Goal: Task Accomplishment & Management: Complete application form

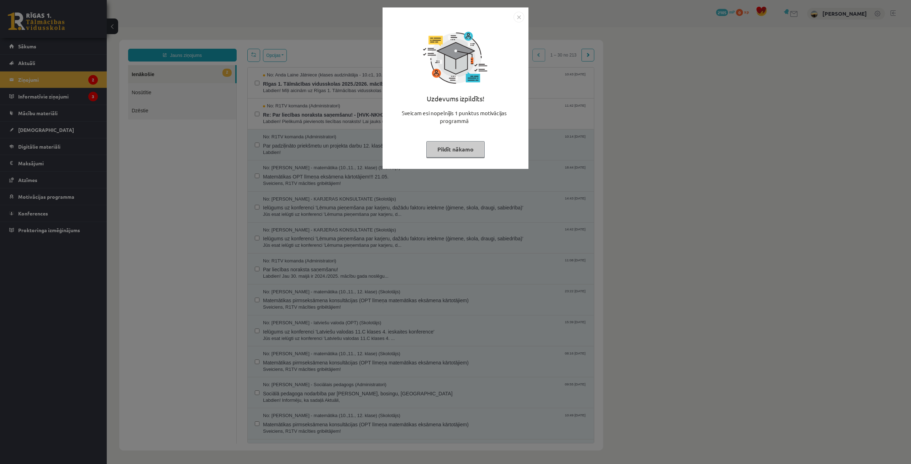
click at [470, 153] on button "Pildīt nākamo" at bounding box center [455, 149] width 58 height 16
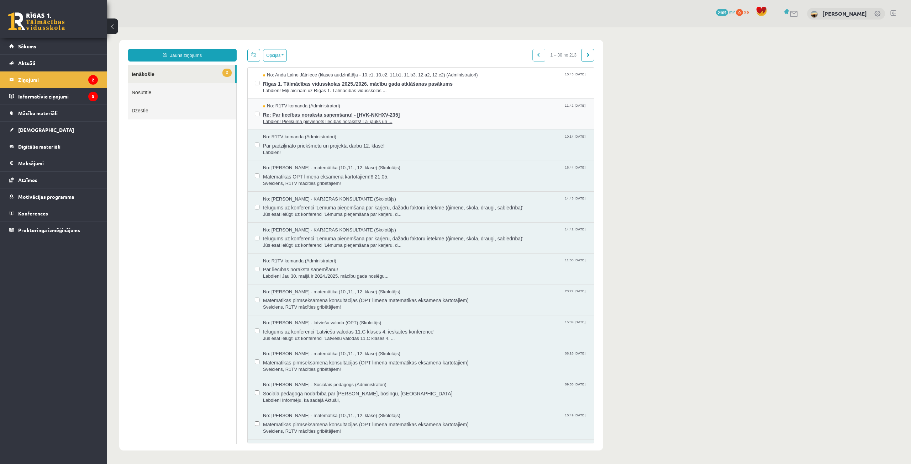
drag, startPoint x: 509, startPoint y: 147, endPoint x: 403, endPoint y: 119, distance: 110.2
click at [403, 119] on span "Labdien! Pielikumā pievienots liecības noraksts! Lai jauks un ..." at bounding box center [425, 121] width 324 height 7
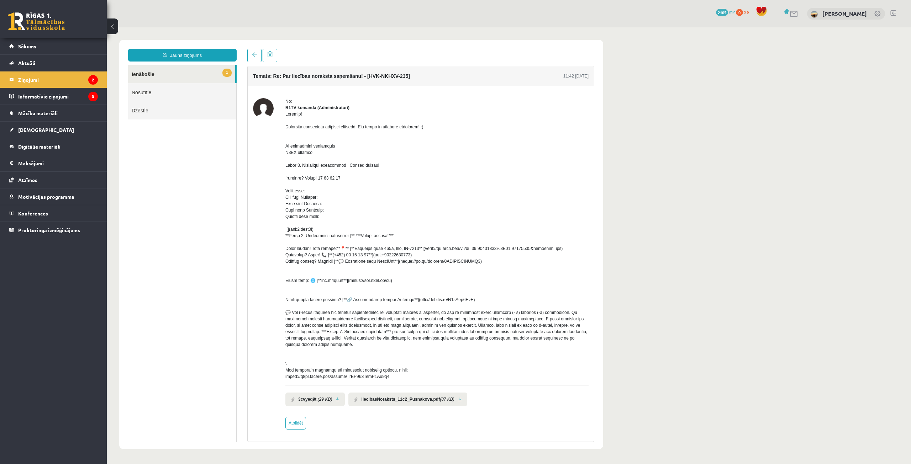
drag, startPoint x: 378, startPoint y: 361, endPoint x: 391, endPoint y: 368, distance: 15.1
drag, startPoint x: 391, startPoint y: 368, endPoint x: 402, endPoint y: 385, distance: 19.5
click at [402, 380] on div at bounding box center [436, 245] width 303 height 269
click at [384, 403] on b "liecibasNoraksts_11c2_Pusnakova.pdf" at bounding box center [400, 399] width 79 height 6
click at [458, 402] on link at bounding box center [460, 399] width 4 height 5
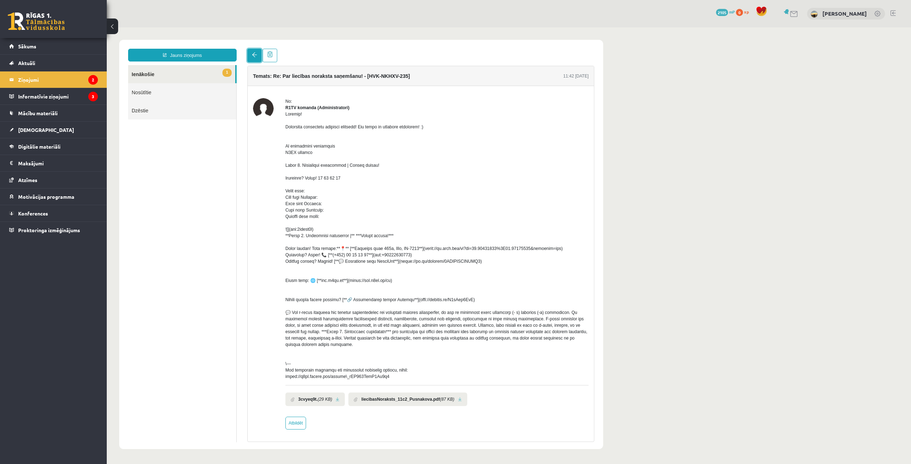
click at [252, 53] on span at bounding box center [254, 54] width 5 height 5
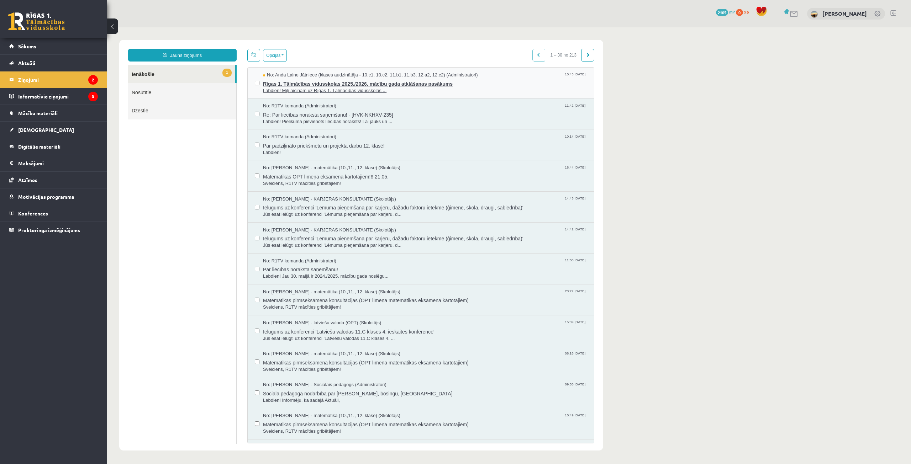
click at [280, 83] on span "Rīgas 1. Tālmācības vidusskolas 2025./2026. mācību gada atklāšanas pasākums" at bounding box center [425, 83] width 324 height 9
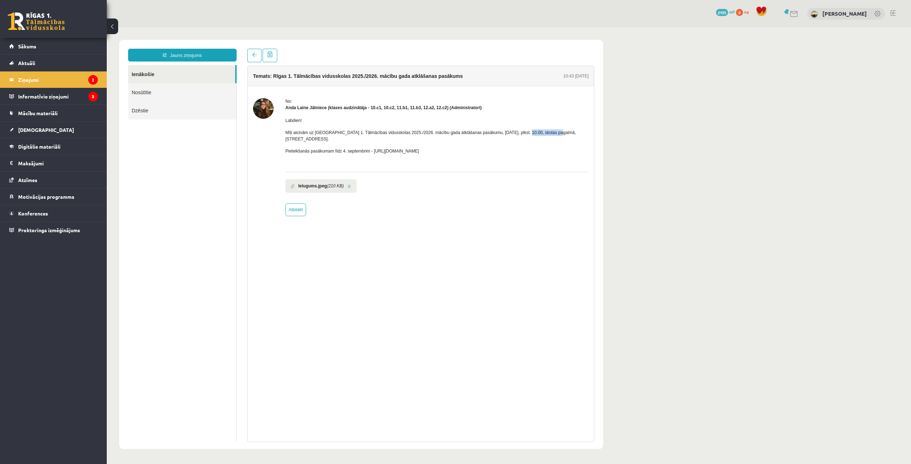
drag, startPoint x: 512, startPoint y: 131, endPoint x: 538, endPoint y: 132, distance: 26.3
click at [541, 131] on p "Mīļi aicinām uz Rīgas 1. Tālmācības vidusskolas 2025./2026. mācību gada atklāša…" at bounding box center [436, 136] width 303 height 13
copy p "skolas pagalmā"
click at [255, 56] on span at bounding box center [254, 54] width 5 height 5
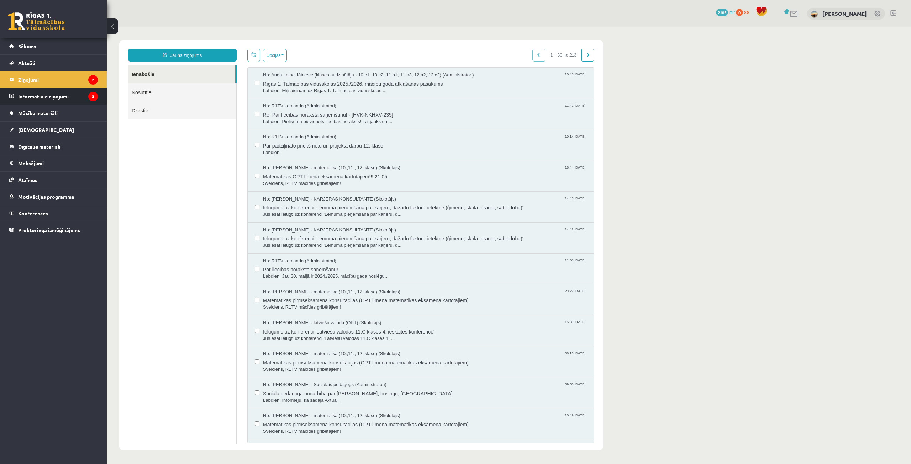
click at [82, 94] on legend "Informatīvie ziņojumi 3" at bounding box center [58, 96] width 80 height 16
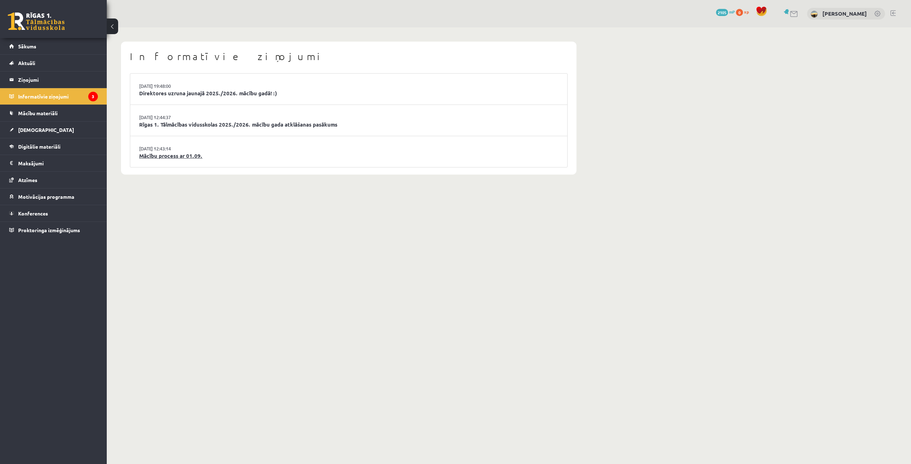
click at [176, 154] on link "Mācību process ar 01.09." at bounding box center [348, 156] width 419 height 8
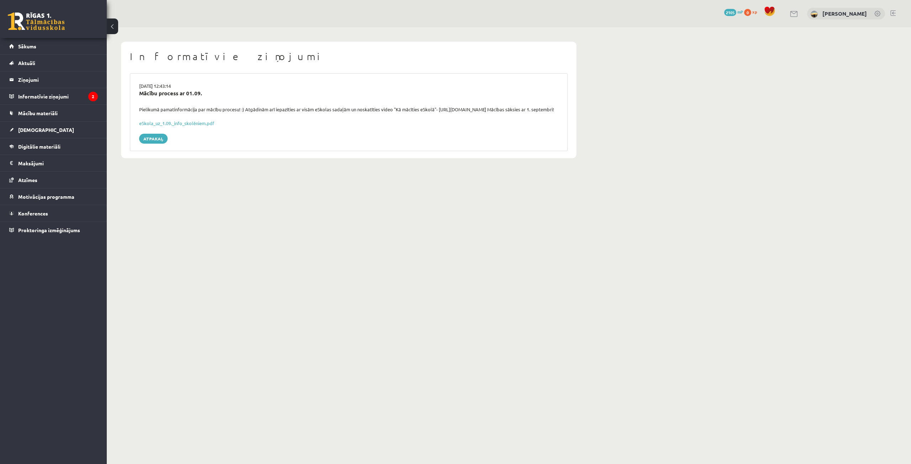
click at [112, 29] on button at bounding box center [112, 27] width 11 height 16
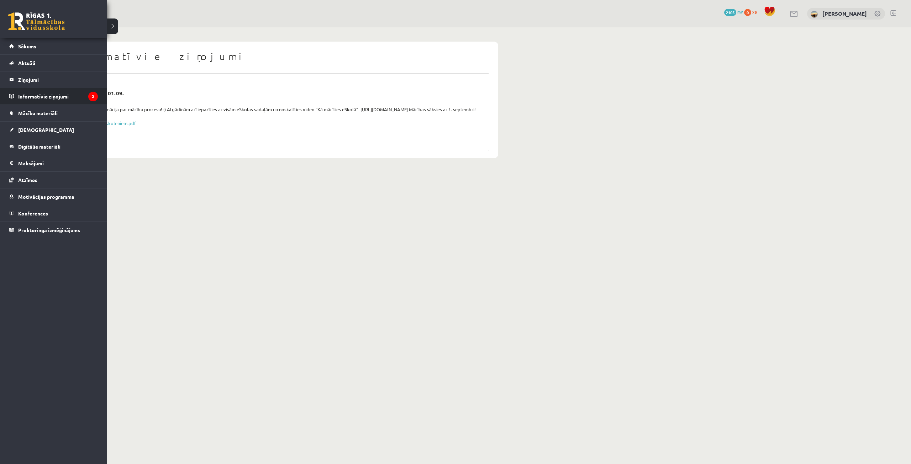
click at [74, 98] on legend "Informatīvie ziņojumi 2" at bounding box center [58, 96] width 80 height 16
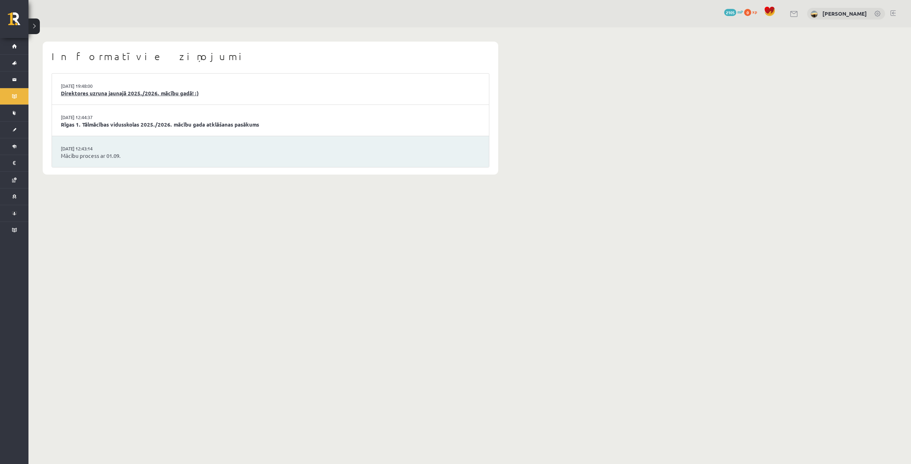
click at [98, 92] on link "Direktores uzruna jaunajā 2025./2026. mācību gadā! :)" at bounding box center [270, 93] width 419 height 8
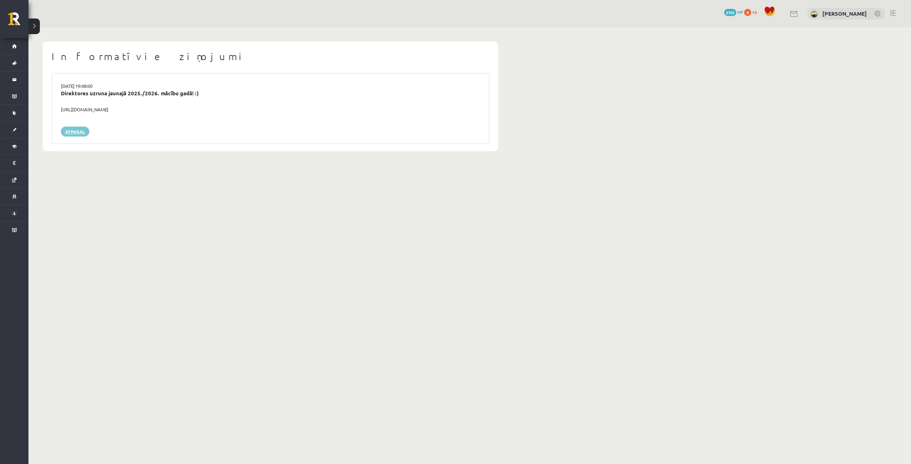
click at [69, 131] on link "Atpakaļ" at bounding box center [75, 132] width 28 height 10
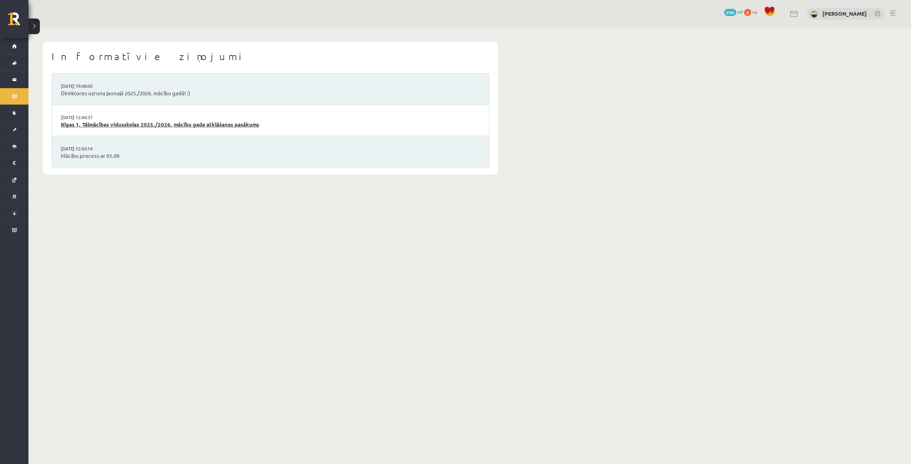
click at [81, 124] on link "Rīgas 1. Tālmācības vidusskolas 2025./2026. mācību gada atklāšanas pasākums" at bounding box center [270, 125] width 419 height 8
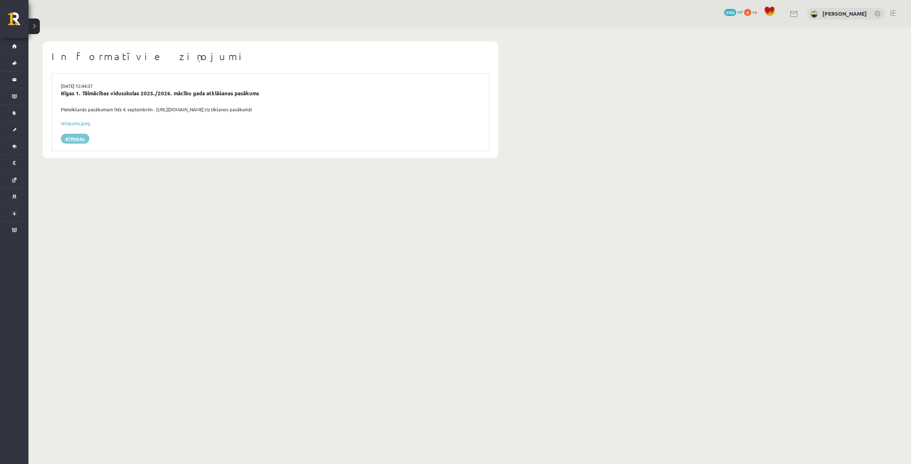
click at [74, 139] on link "Atpakaļ" at bounding box center [75, 139] width 28 height 10
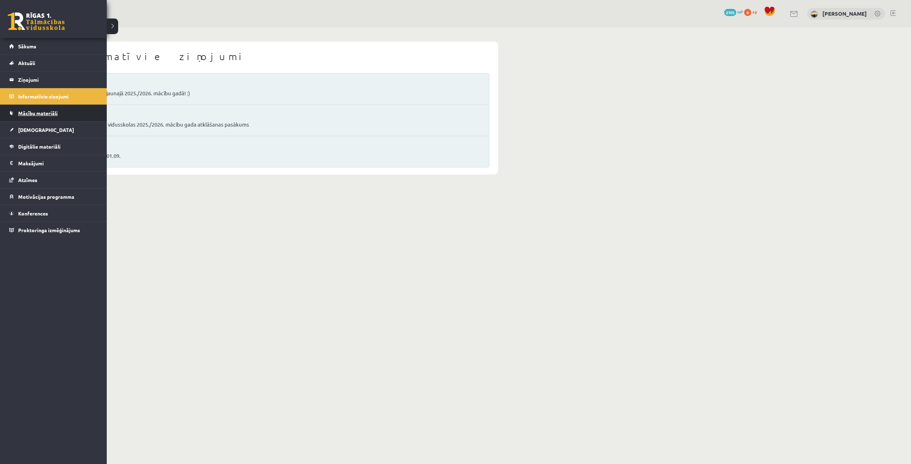
click at [36, 113] on span "Mācību materiāli" at bounding box center [37, 113] width 39 height 6
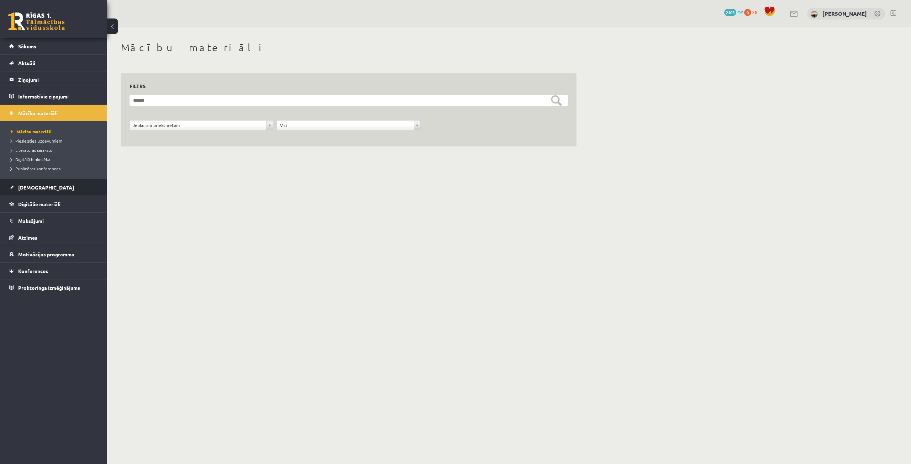
click at [33, 190] on link "[DEMOGRAPHIC_DATA]" at bounding box center [53, 187] width 89 height 16
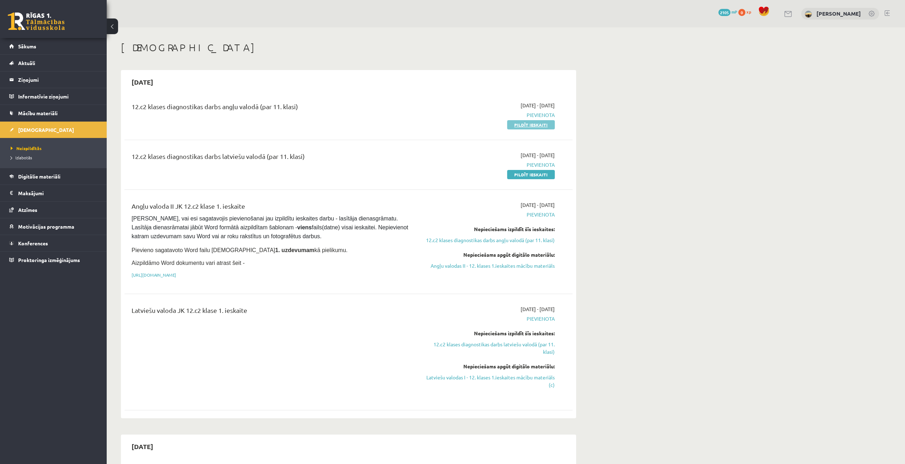
click at [551, 123] on link "Pildīt ieskaiti" at bounding box center [531, 124] width 48 height 9
click at [512, 123] on link "Pildīt ieskaiti" at bounding box center [531, 124] width 48 height 9
drag, startPoint x: 542, startPoint y: 126, endPoint x: 488, endPoint y: 38, distance: 103.5
click at [542, 126] on link "Pildīt ieskaiti" at bounding box center [531, 124] width 48 height 9
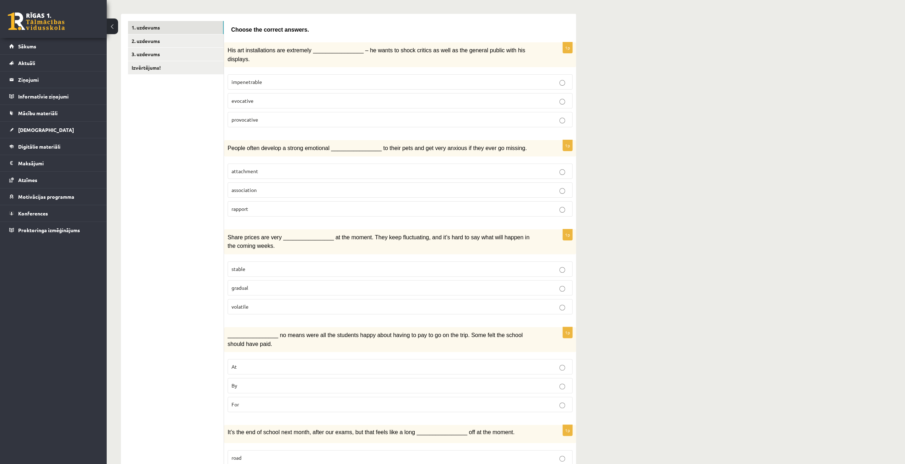
scroll to position [78, 0]
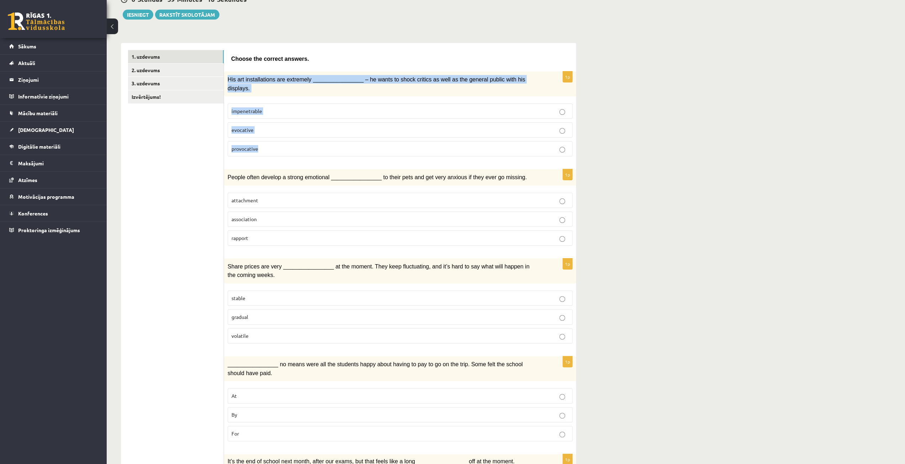
drag, startPoint x: 227, startPoint y: 77, endPoint x: 280, endPoint y: 133, distance: 77.3
click at [280, 133] on div "1p His art installations are extremely ________________ – he wants to shock cri…" at bounding box center [400, 117] width 352 height 91
copy div "His art installations are extremely ________________ – he wants to shock critic…"
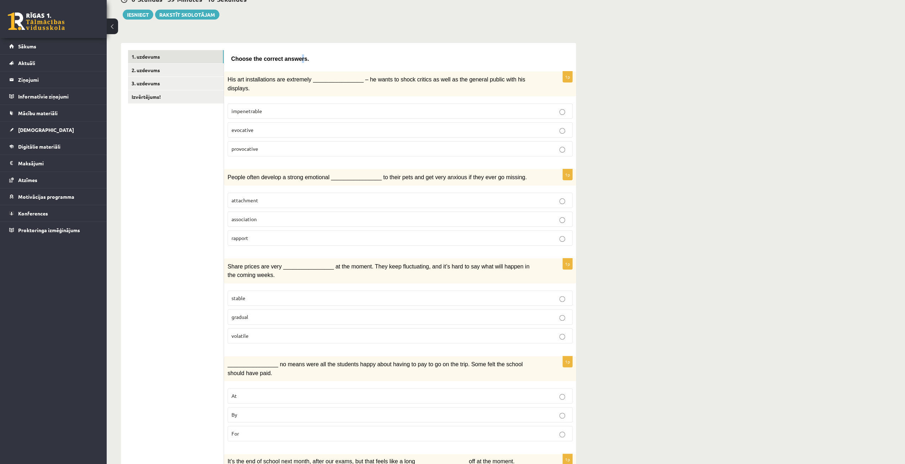
click at [293, 57] on span "Choose the correct answers." at bounding box center [270, 59] width 78 height 6
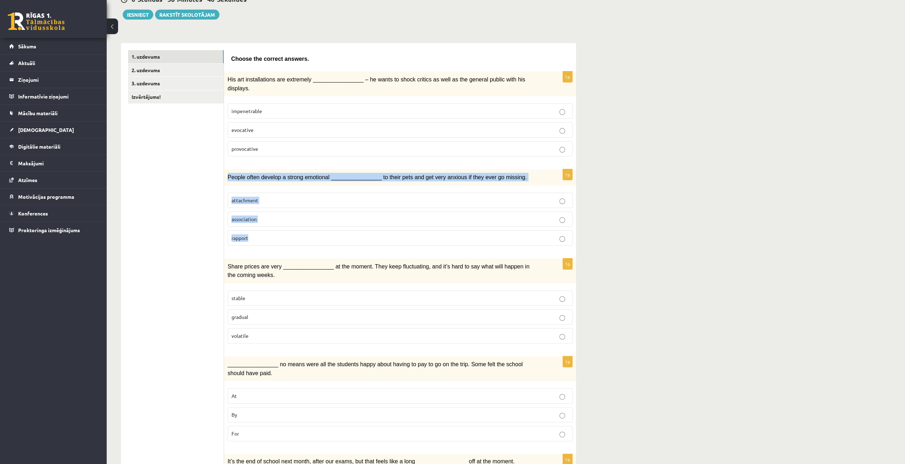
drag, startPoint x: 228, startPoint y: 164, endPoint x: 273, endPoint y: 227, distance: 77.1
click at [273, 227] on div "1p People often develop a strong emotional ________________ to their pets and g…" at bounding box center [400, 210] width 352 height 82
copy div "People often develop a strong emotional ________________ to their pets and get …"
click at [539, 189] on fieldset "attachment association rapport" at bounding box center [400, 218] width 345 height 59
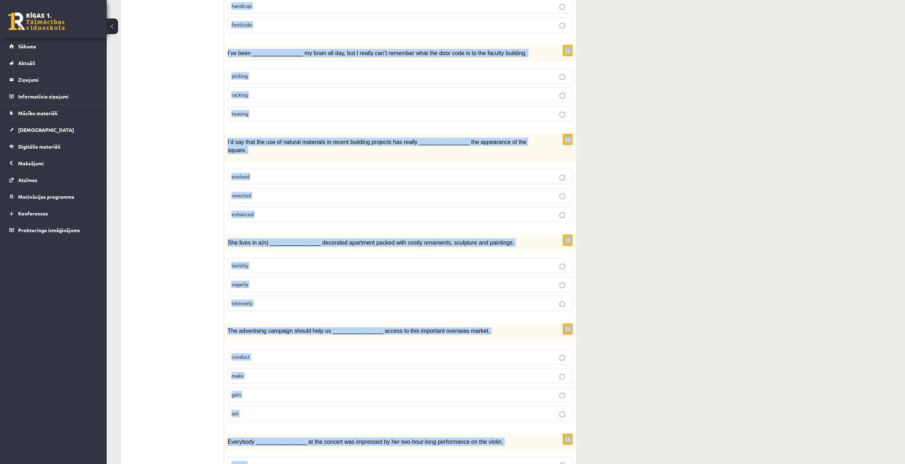
scroll to position [825, 0]
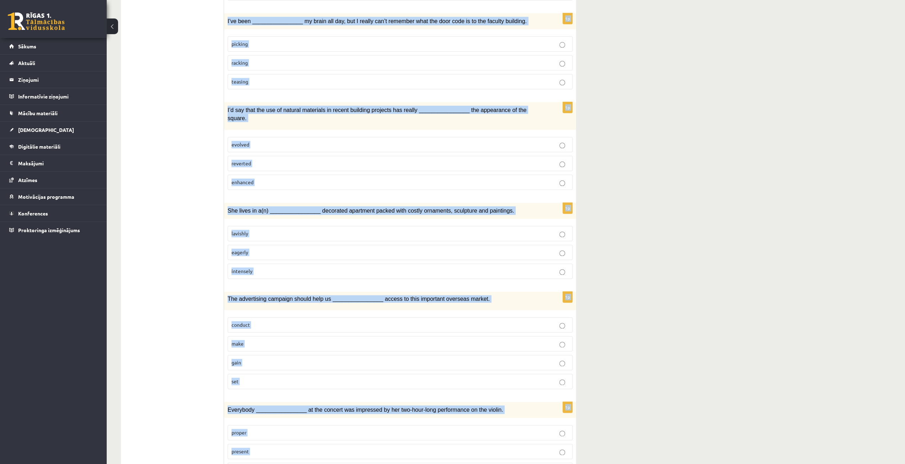
drag, startPoint x: 238, startPoint y: 152, endPoint x: 297, endPoint y: 430, distance: 284.9
copy form "Share prices are very ________________ at the moment. They keep fluctuating, an…"
click at [416, 245] on label "eagerly" at bounding box center [400, 252] width 345 height 15
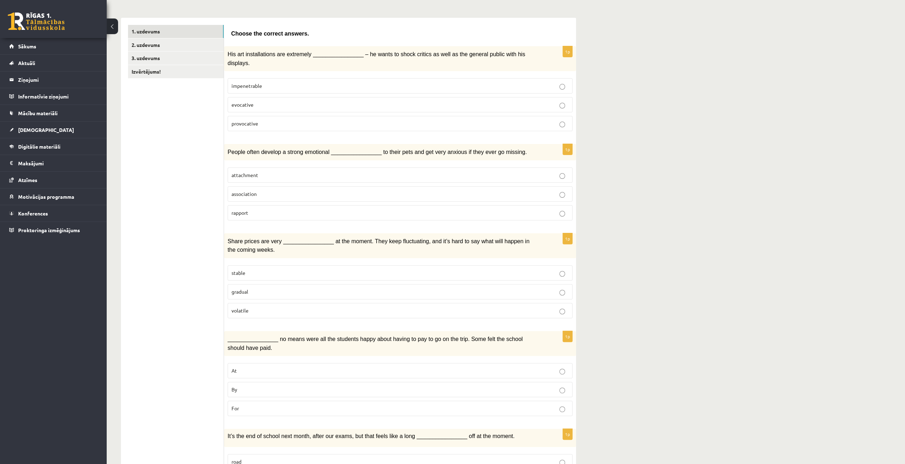
scroll to position [184, 0]
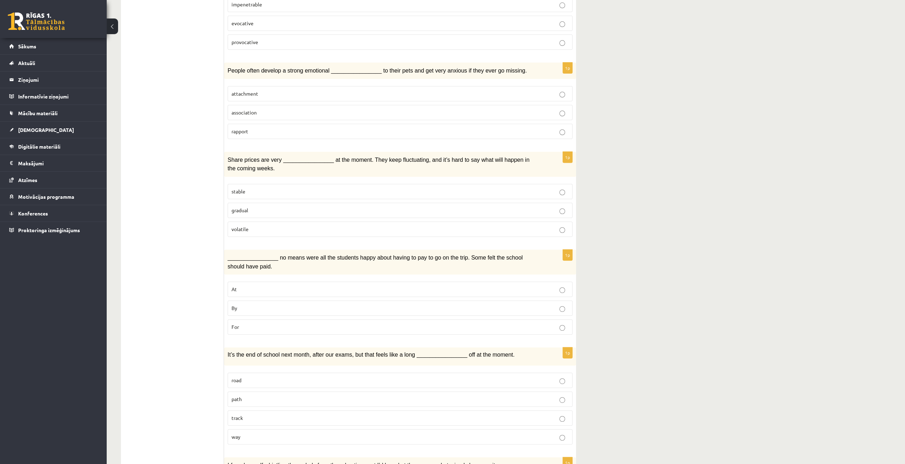
click at [265, 226] on p "volatile" at bounding box center [400, 229] width 337 height 7
click at [250, 305] on p "By" at bounding box center [400, 308] width 337 height 7
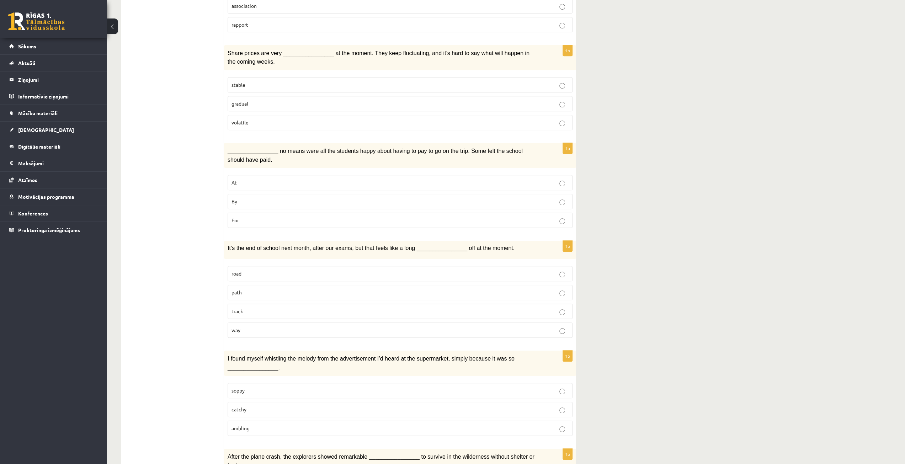
scroll to position [362, 0]
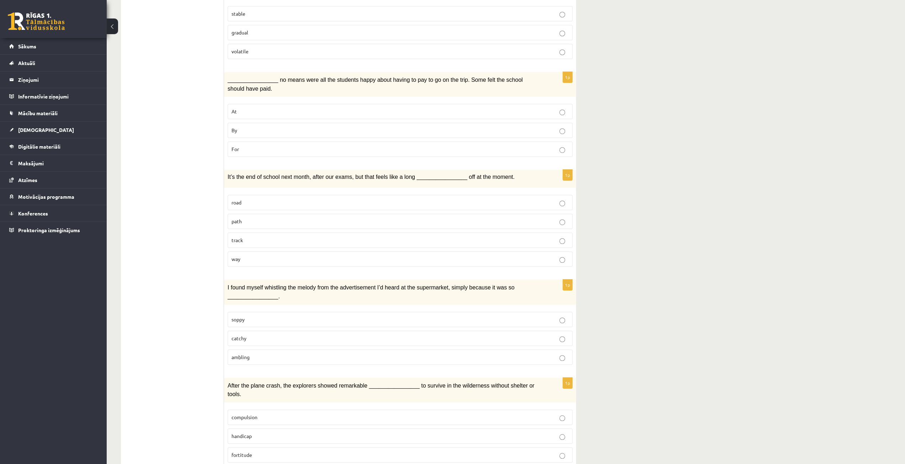
click at [244, 255] on p "way" at bounding box center [400, 258] width 337 height 7
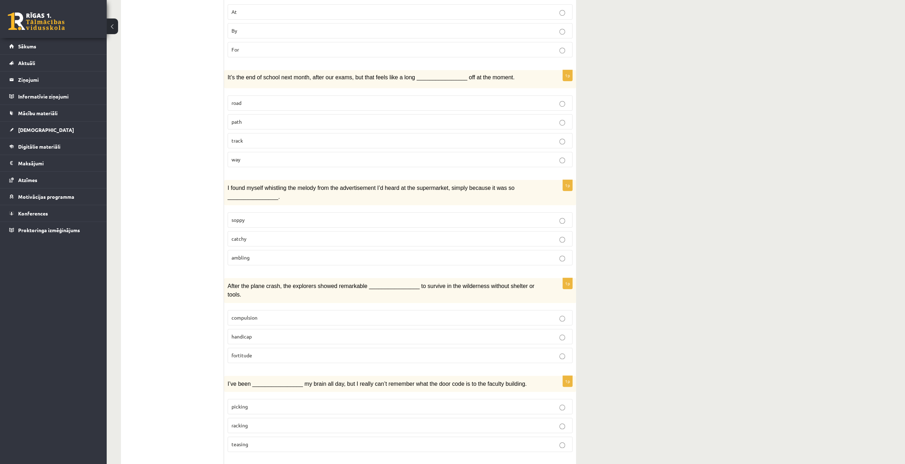
scroll to position [469, 0]
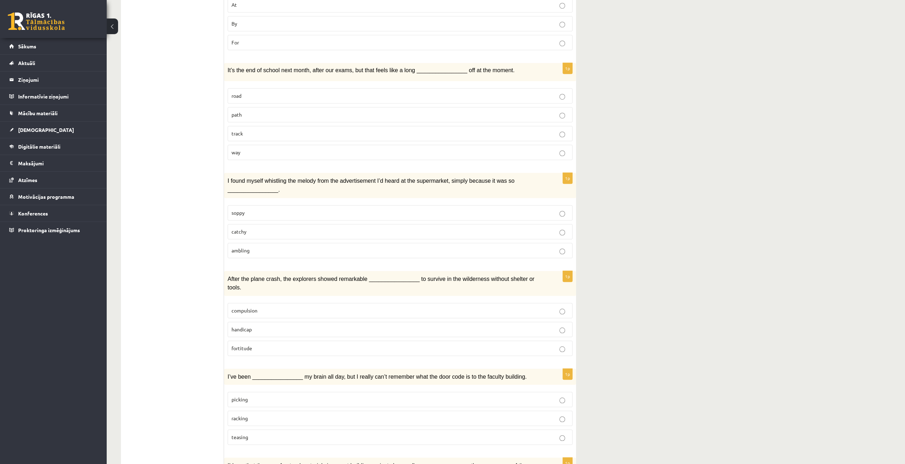
click at [254, 228] on p "catchy" at bounding box center [400, 231] width 337 height 7
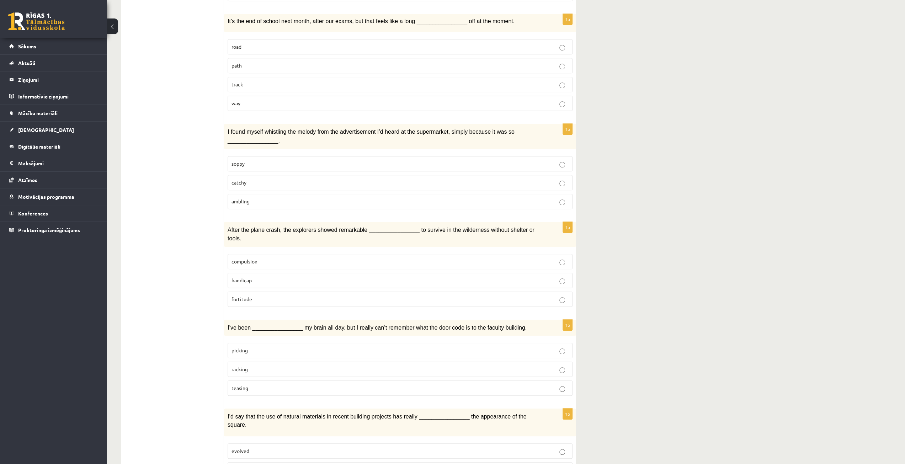
scroll to position [540, 0]
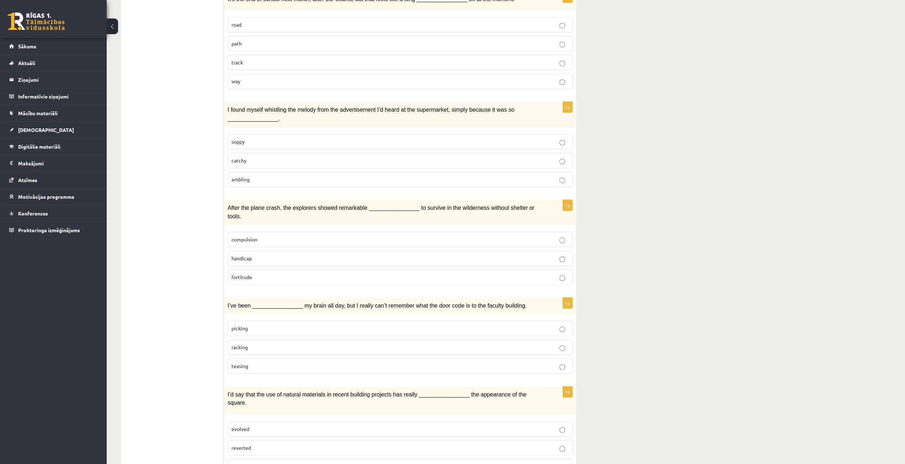
click at [279, 274] on p "fortitude" at bounding box center [400, 277] width 337 height 7
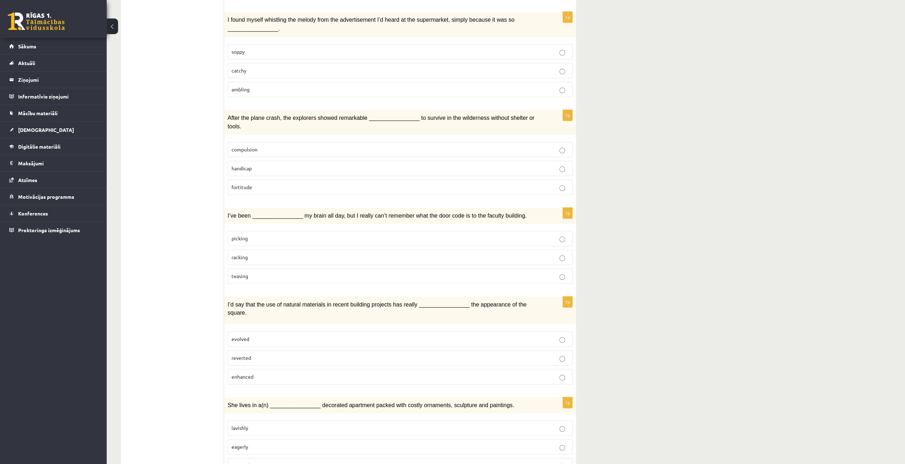
scroll to position [647, 0]
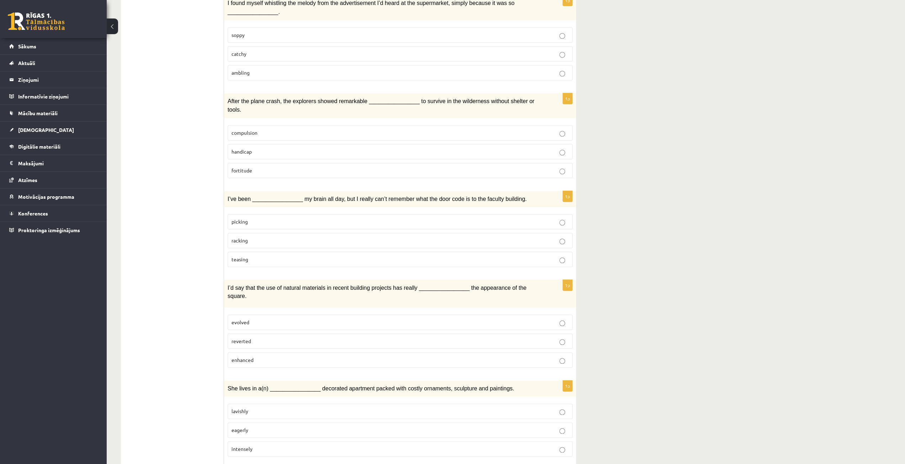
click at [261, 237] on p "racking" at bounding box center [400, 240] width 337 height 7
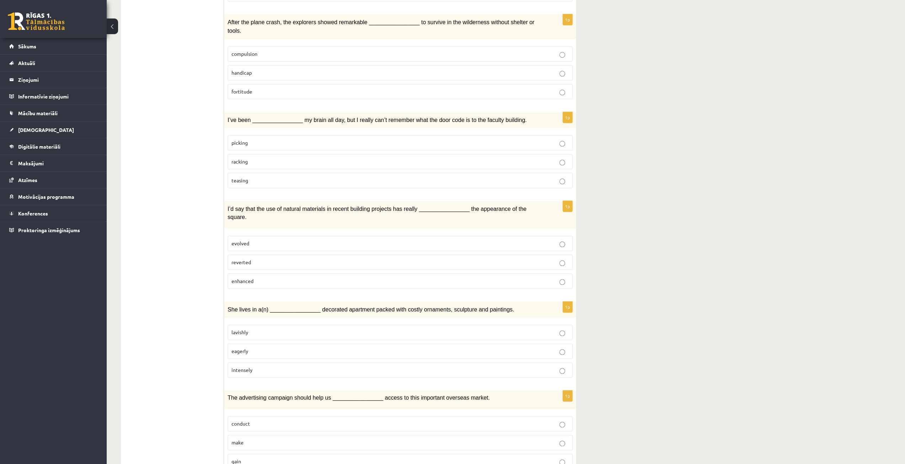
scroll to position [789, 0]
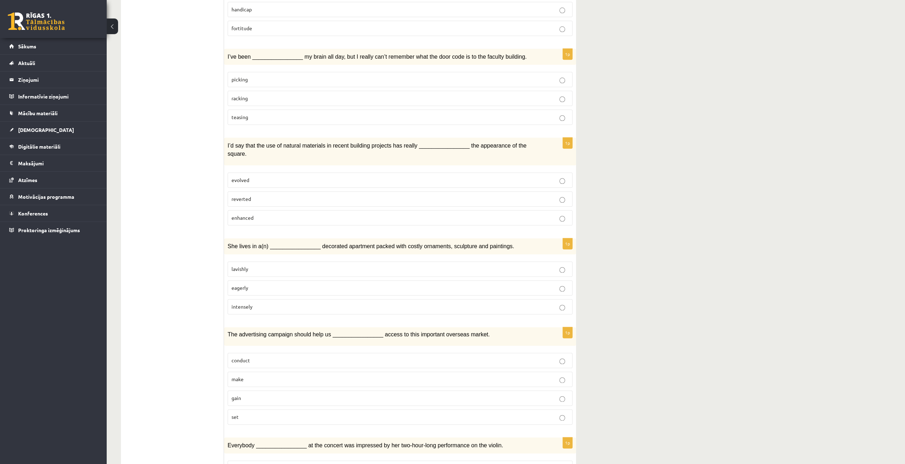
click at [375, 214] on p "enhanced" at bounding box center [400, 217] width 337 height 7
click at [333, 261] on label "lavishly" at bounding box center [400, 268] width 345 height 15
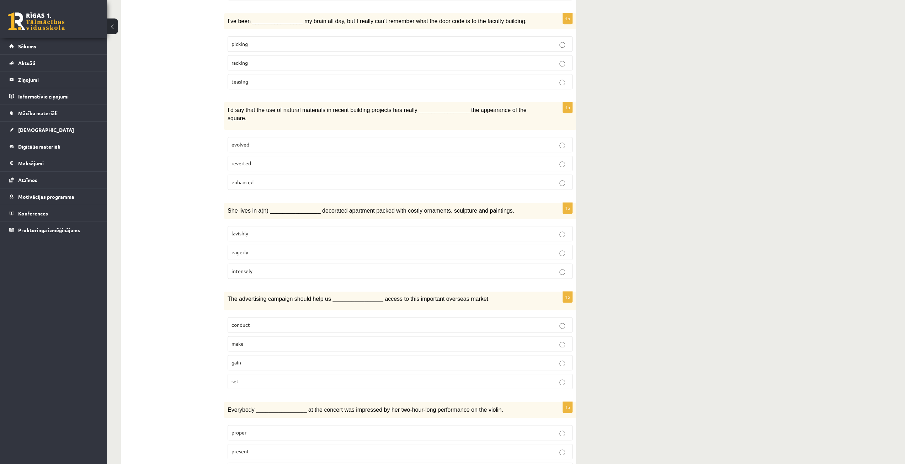
click at [247, 359] on p "gain" at bounding box center [400, 362] width 337 height 7
click at [270, 448] on p "present" at bounding box center [400, 451] width 337 height 7
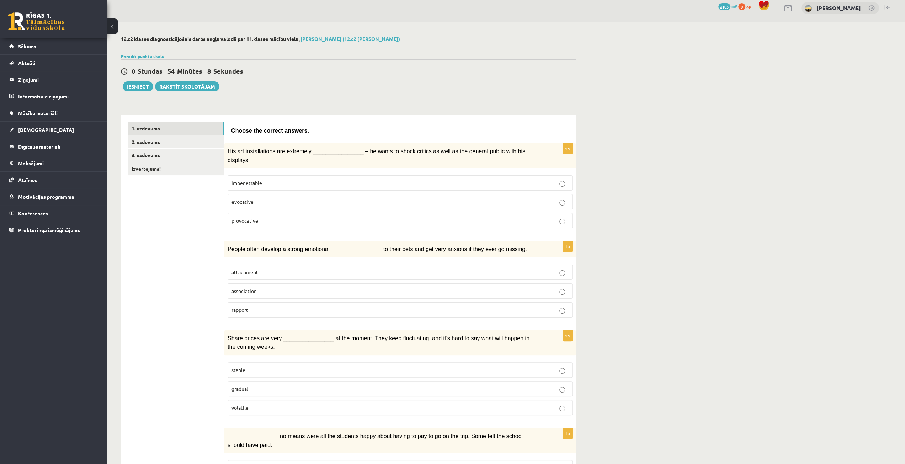
scroll to position [0, 0]
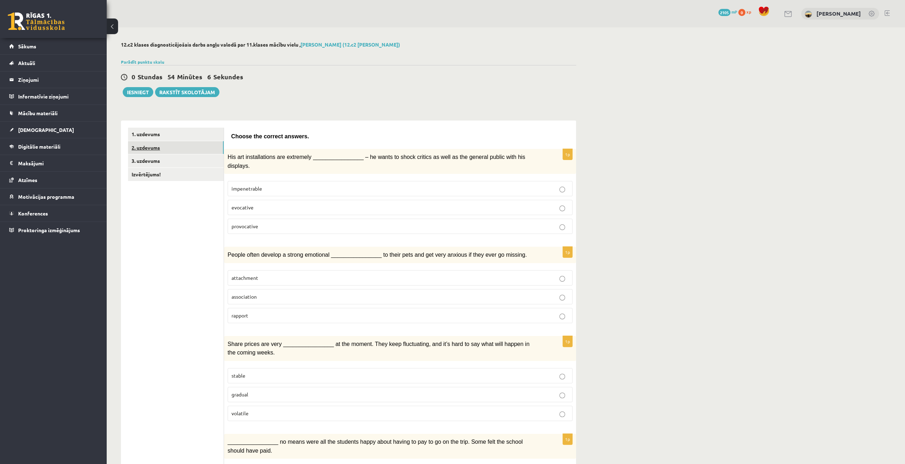
click at [142, 146] on link "2. uzdevums" at bounding box center [176, 147] width 96 height 13
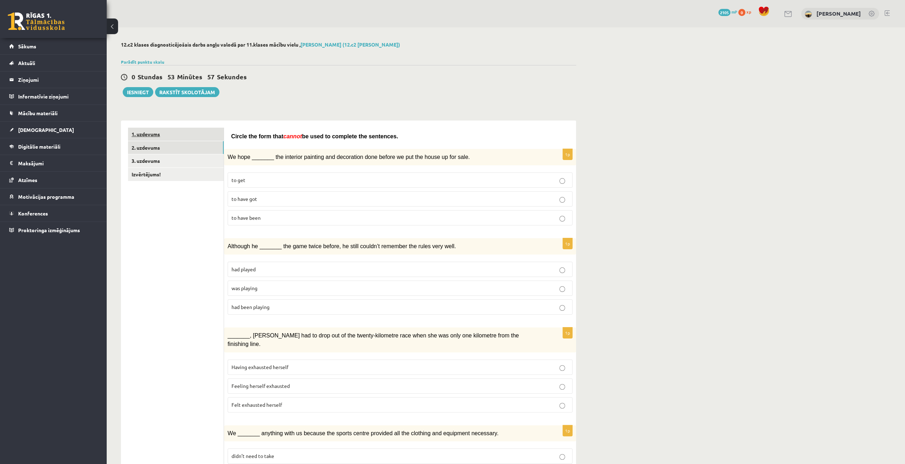
click at [189, 132] on link "1. uzdevums" at bounding box center [176, 134] width 96 height 13
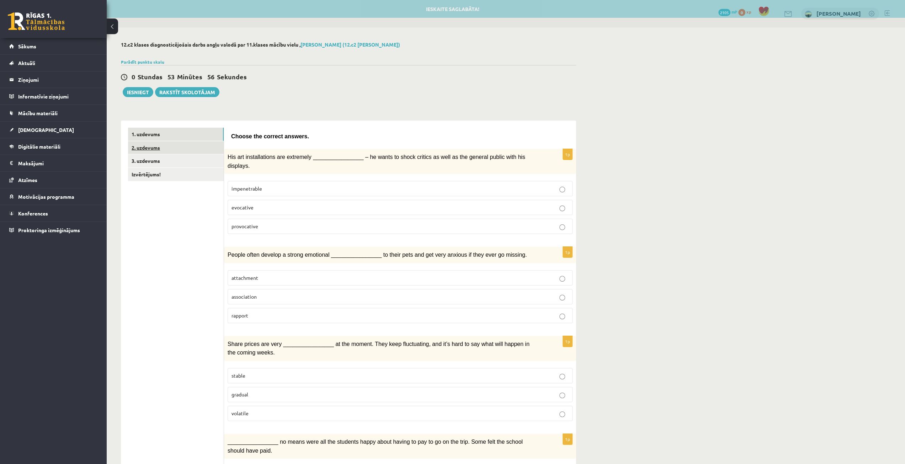
click at [182, 145] on link "2. uzdevums" at bounding box center [176, 147] width 96 height 13
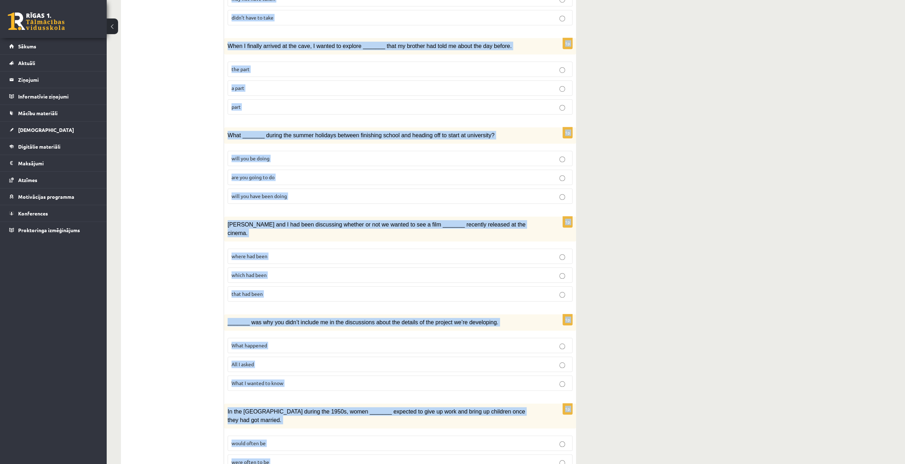
scroll to position [578, 0]
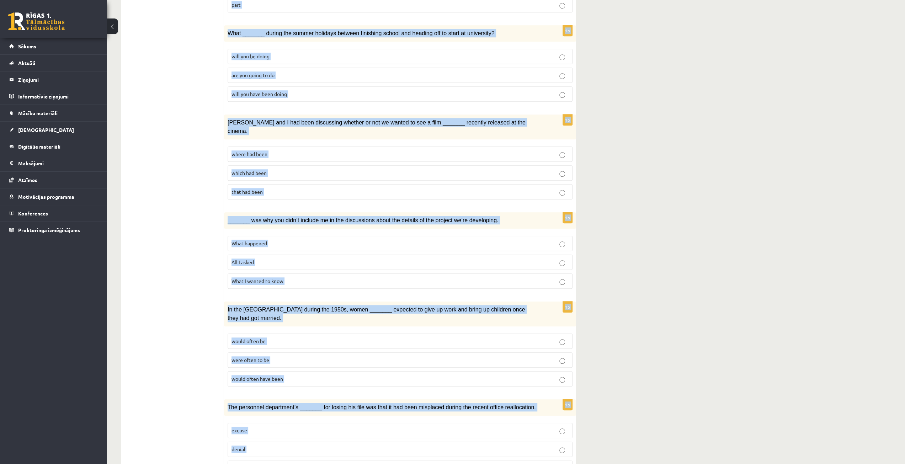
drag, startPoint x: 231, startPoint y: 133, endPoint x: 339, endPoint y: 424, distance: 311.3
click at [339, 424] on div "Circle the form that cannot be used to complete the sentences. 1p We hope _____…" at bounding box center [400, 15] width 352 height 947
copy form "Circle the form that cannot be used to complete the sentences. 1p We hope _____…"
click at [338, 356] on p "were often to be" at bounding box center [400, 359] width 337 height 7
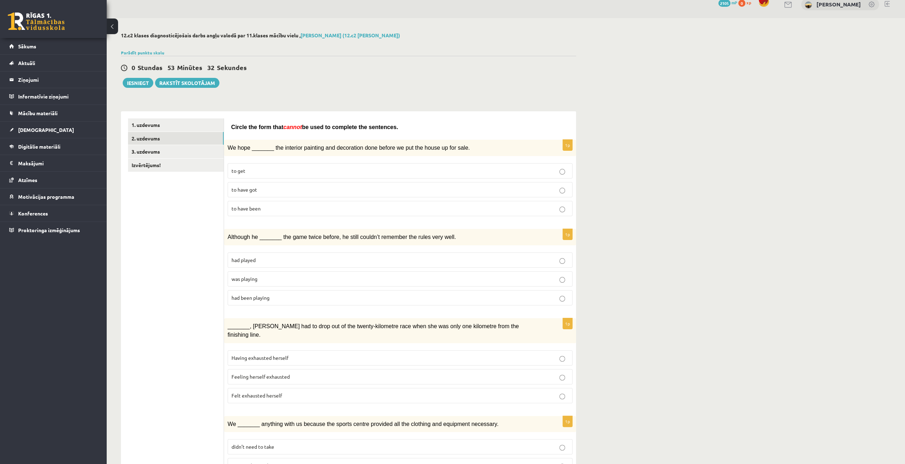
scroll to position [0, 0]
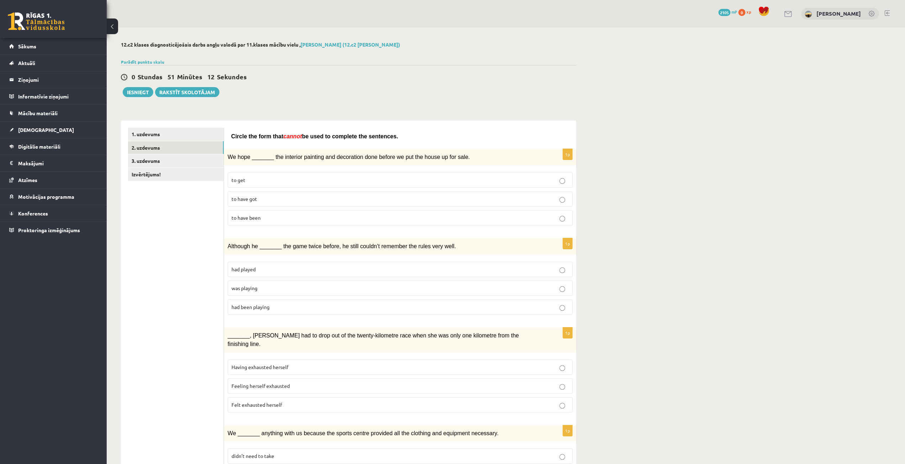
click at [281, 214] on p "to have been" at bounding box center [400, 217] width 337 height 7
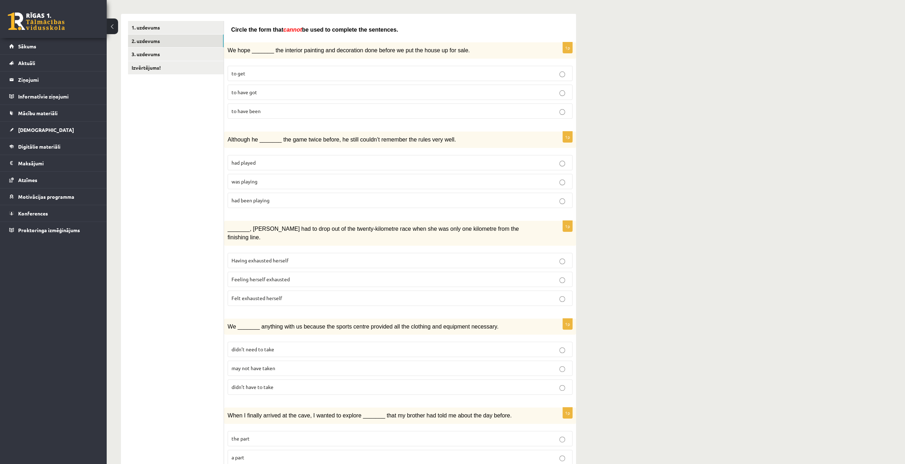
click at [261, 179] on p "was playing" at bounding box center [400, 181] width 337 height 7
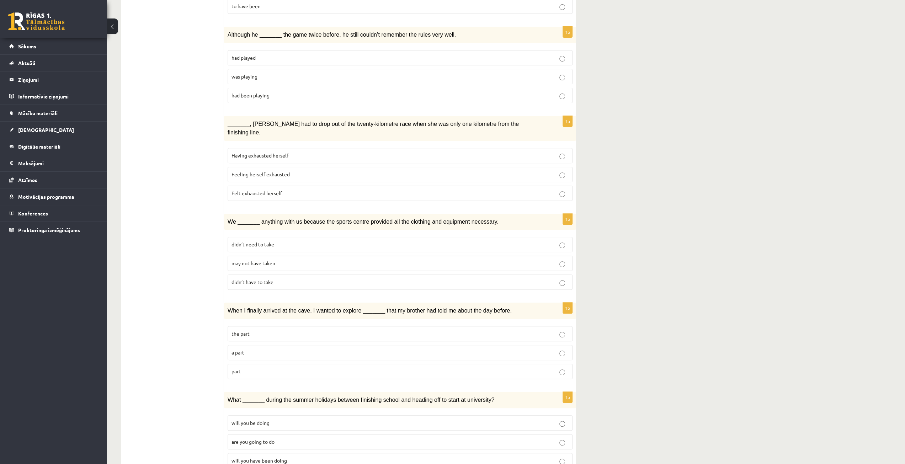
scroll to position [213, 0]
click at [320, 169] on p "Feeling herself exhausted" at bounding box center [400, 172] width 337 height 7
click at [312, 188] on p "Felt exhausted herself" at bounding box center [400, 191] width 337 height 7
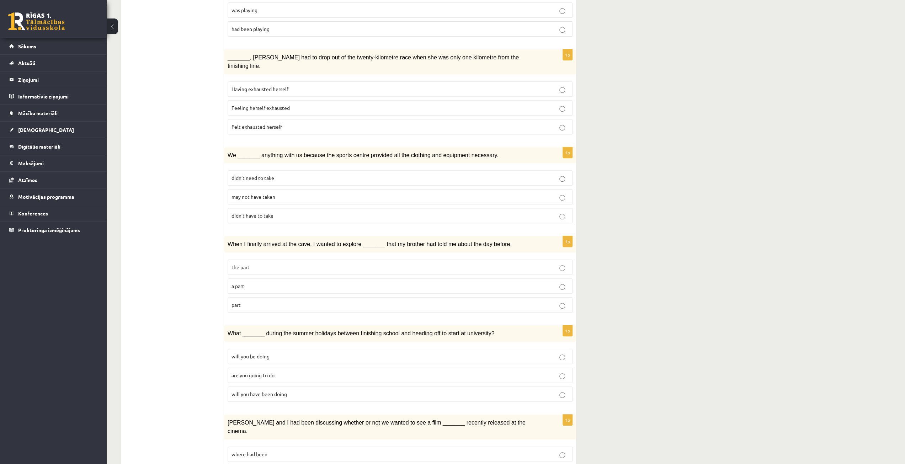
scroll to position [285, 0]
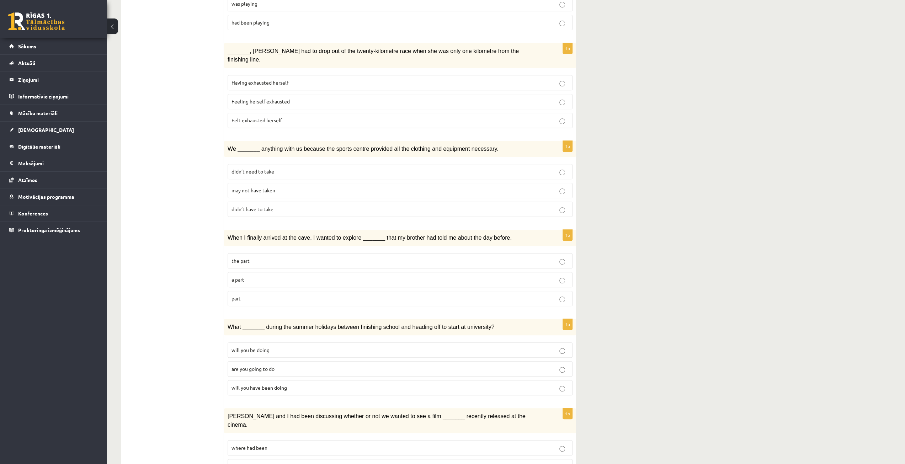
click at [327, 187] on p "may not have taken" at bounding box center [400, 190] width 337 height 7
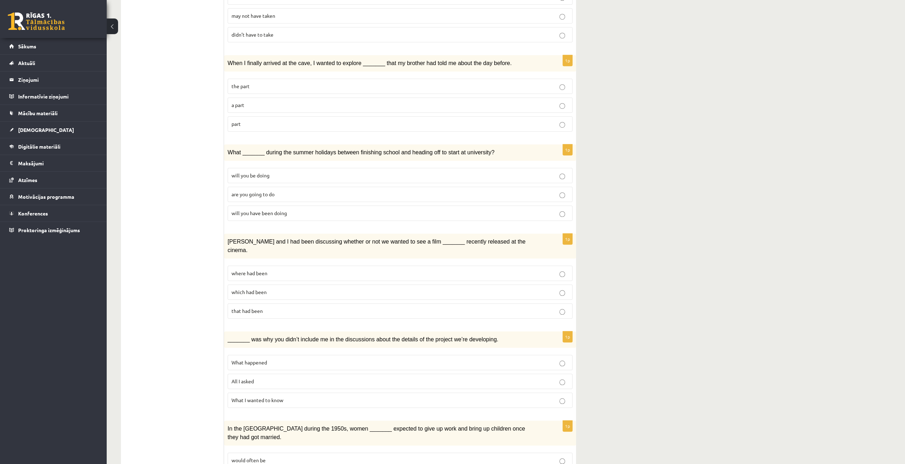
scroll to position [463, 0]
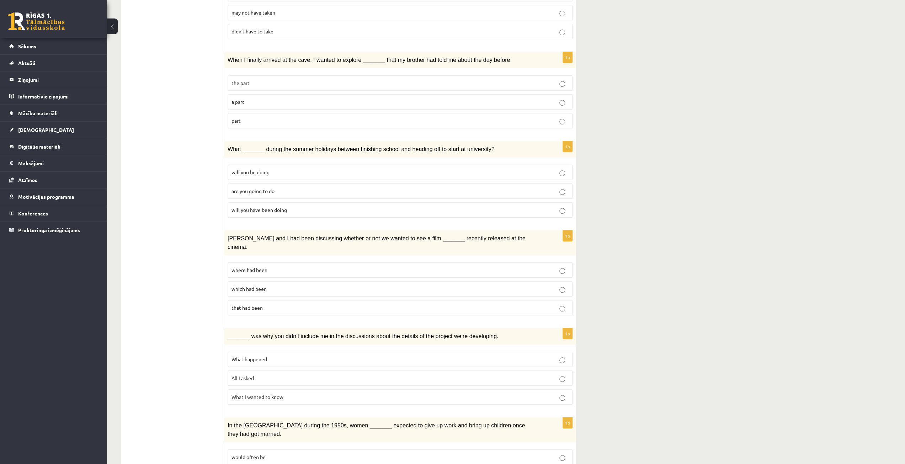
click at [302, 79] on p "the part" at bounding box center [400, 82] width 337 height 7
click at [300, 206] on p "will you have been doing" at bounding box center [400, 209] width 337 height 7
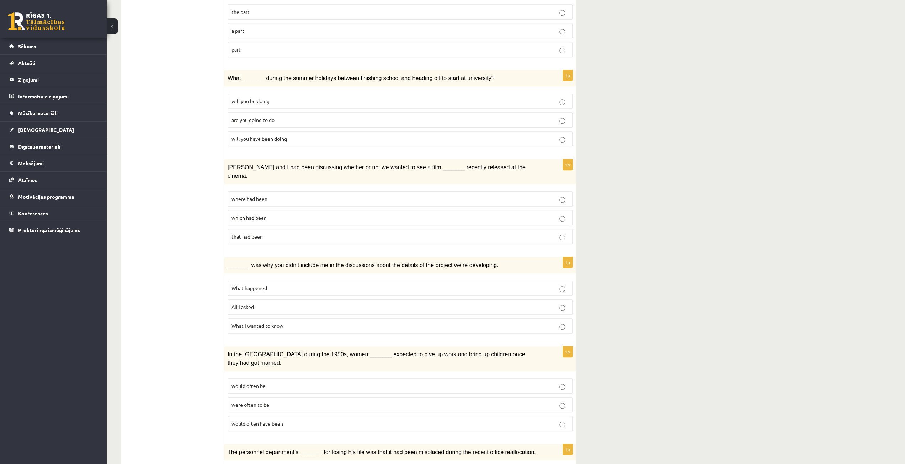
click at [306, 195] on p "where had been" at bounding box center [400, 198] width 337 height 7
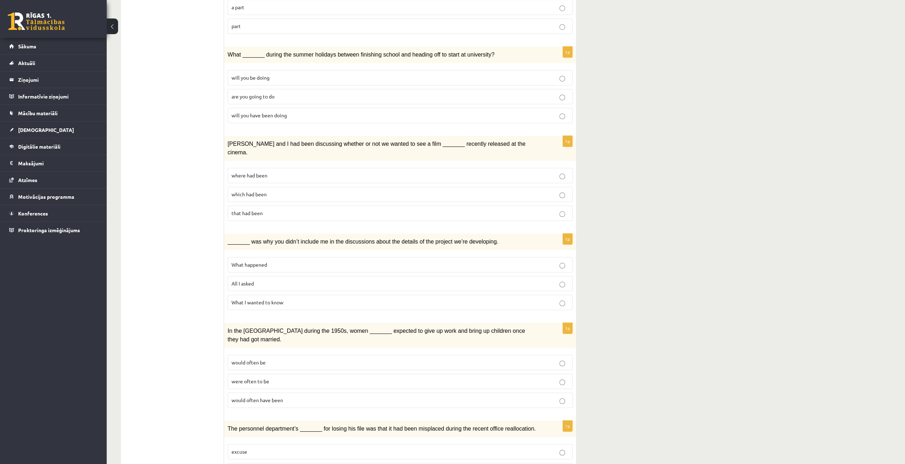
scroll to position [578, 0]
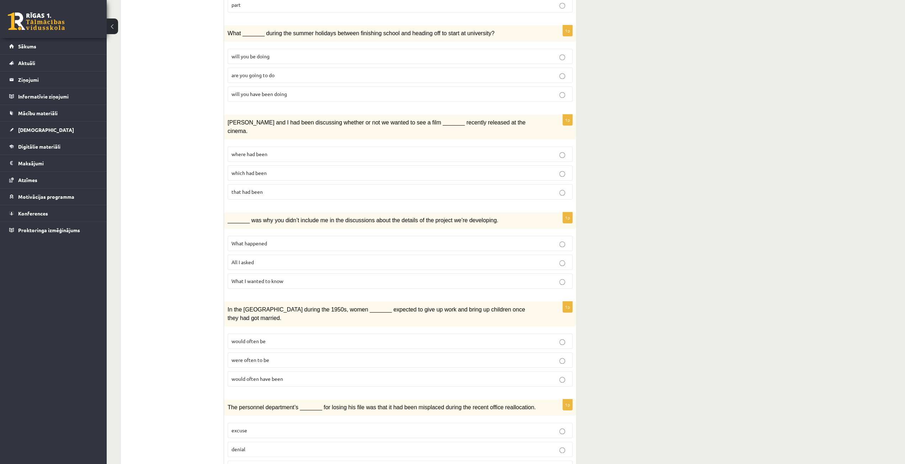
click at [305, 240] on p "What happened" at bounding box center [400, 243] width 337 height 7
click at [314, 259] on p "All I asked" at bounding box center [400, 262] width 337 height 7
click at [259, 376] on span "would often have been" at bounding box center [258, 379] width 52 height 6
click at [257, 464] on p "suggestion" at bounding box center [400, 468] width 337 height 7
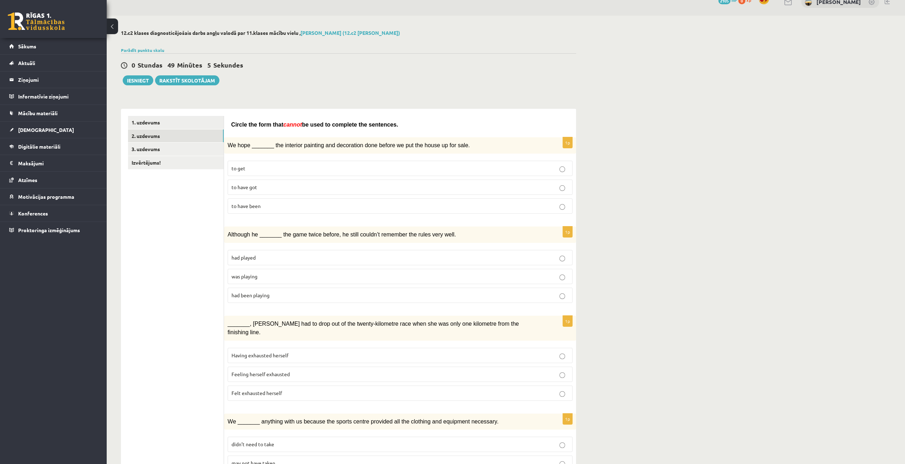
scroll to position [0, 0]
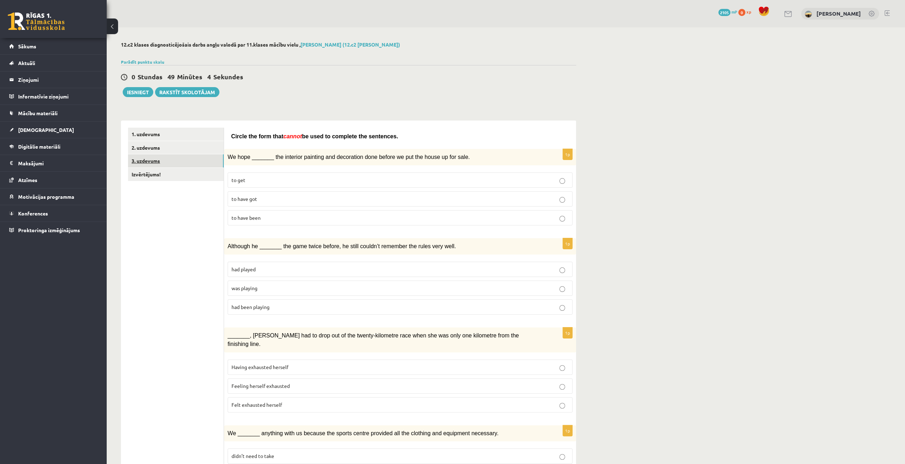
click at [172, 164] on link "3. uzdevums" at bounding box center [176, 160] width 96 height 13
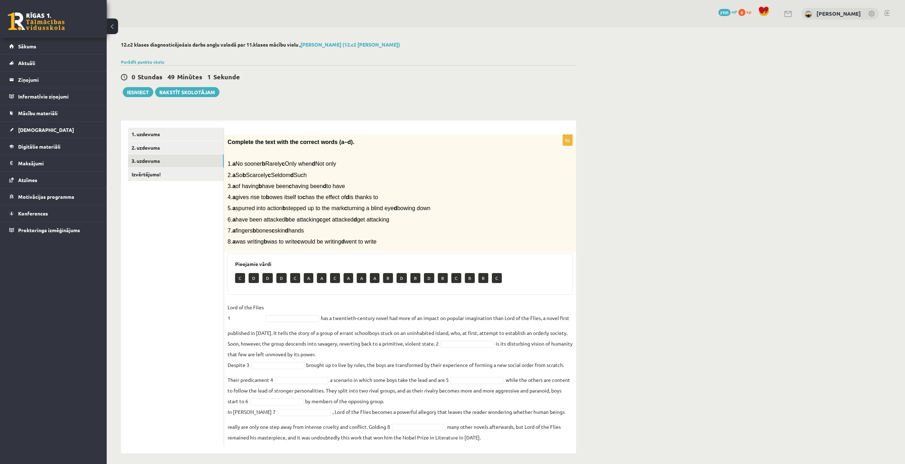
scroll to position [3, 0]
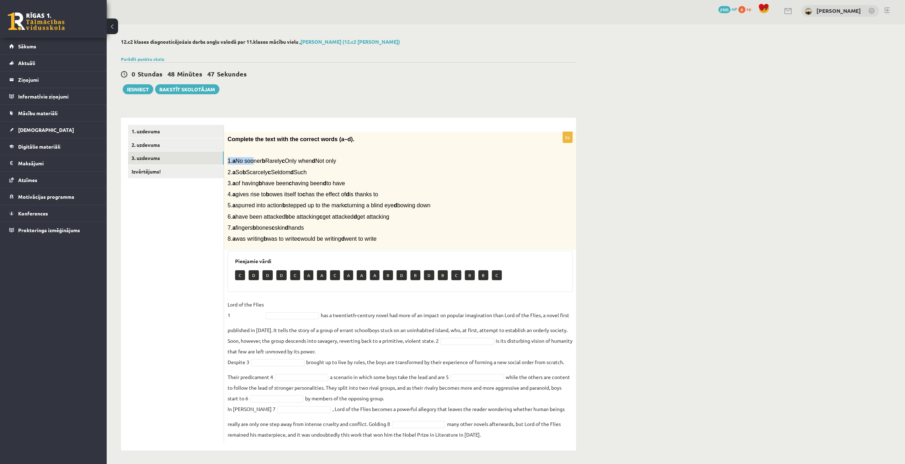
drag, startPoint x: 228, startPoint y: 160, endPoint x: 255, endPoint y: 164, distance: 28.1
click at [255, 164] on p "1. a No sooner b Rarely c Only when d Not only" at bounding box center [383, 160] width 310 height 7
drag, startPoint x: 227, startPoint y: 138, endPoint x: 423, endPoint y: 234, distance: 218.0
click at [423, 234] on div "Complete the text with the correct words (a–d). 1. a No sooner b Rarely c Only …" at bounding box center [400, 191] width 352 height 118
copy div "Complete the text with the correct words (a–d). 1. a No sooner b Rarely c Only …"
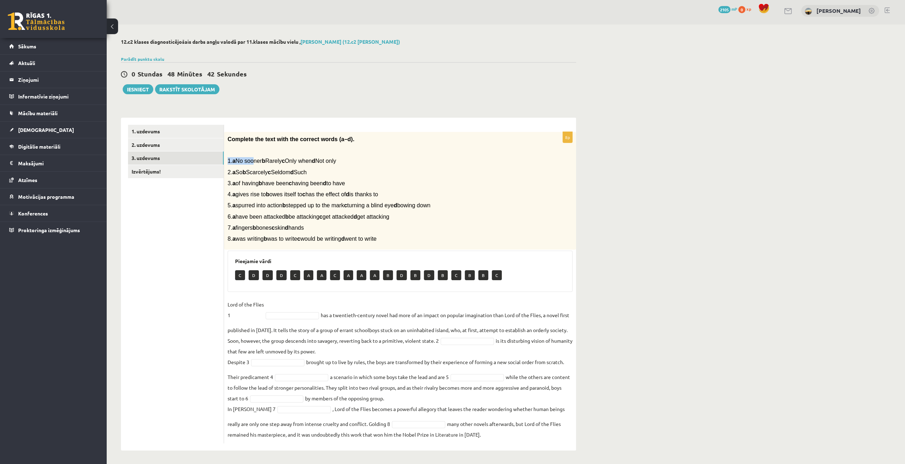
click at [397, 159] on p "1. a No sooner b Rarely c Only when d Not only" at bounding box center [383, 160] width 310 height 7
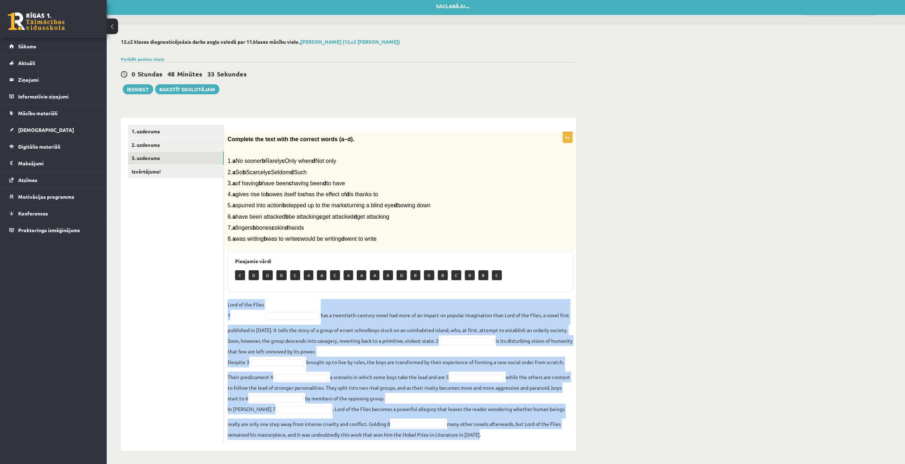
drag, startPoint x: 228, startPoint y: 303, endPoint x: 548, endPoint y: 433, distance: 345.7
click at [548, 433] on fieldset "Lord of the Flies 1 has a twentieth-century novel had more of an impact on popu…" at bounding box center [400, 369] width 345 height 141
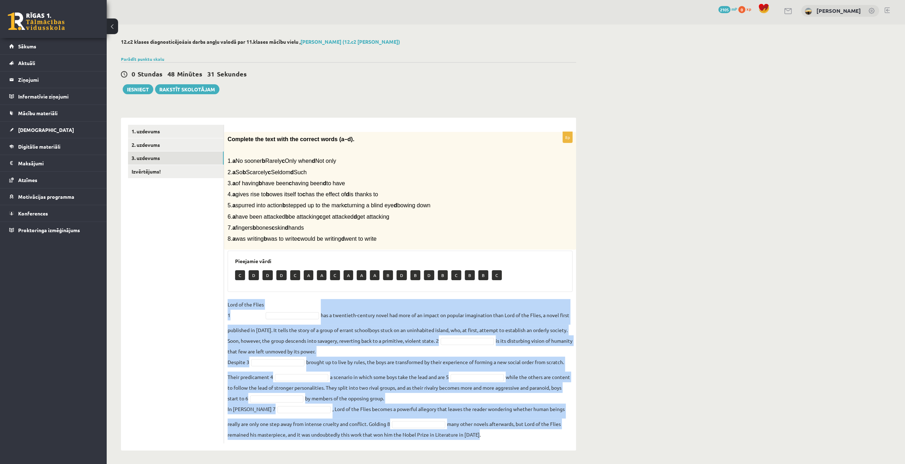
copy fieldset "Lord of the Flies 1 has a twentieth-century novel had more of an impact on popu…"
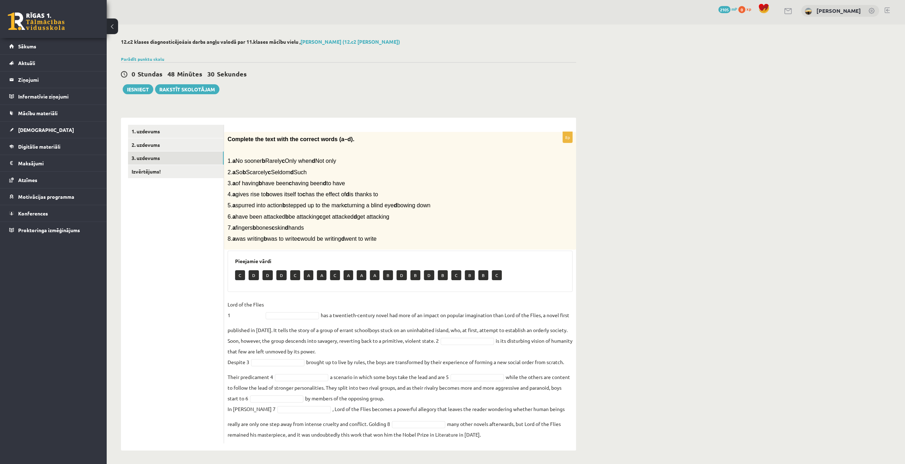
click at [483, 218] on p "6. a have been attacked b be attacking c get attacked d get attacking" at bounding box center [383, 216] width 310 height 7
click at [159, 174] on link "Izvērtējums!" at bounding box center [176, 171] width 96 height 13
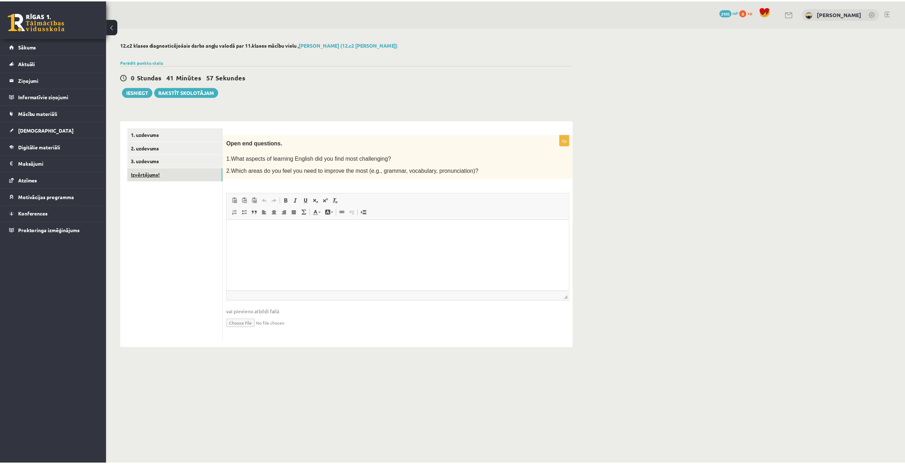
scroll to position [0, 0]
click at [168, 162] on link "3. uzdevums" at bounding box center [176, 160] width 96 height 13
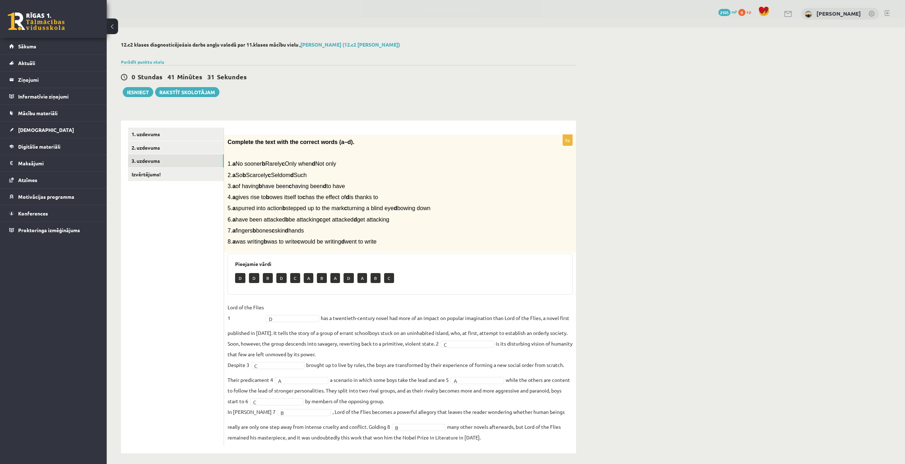
scroll to position [3, 0]
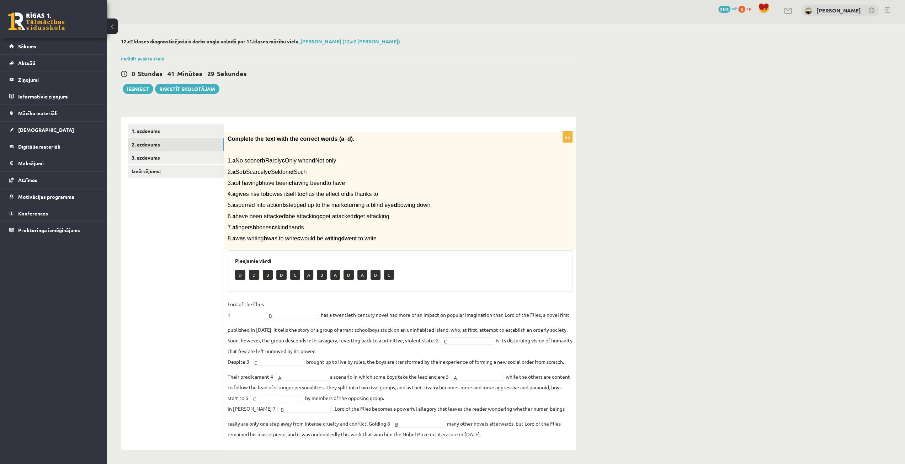
click at [157, 146] on link "2. uzdevums" at bounding box center [176, 144] width 96 height 13
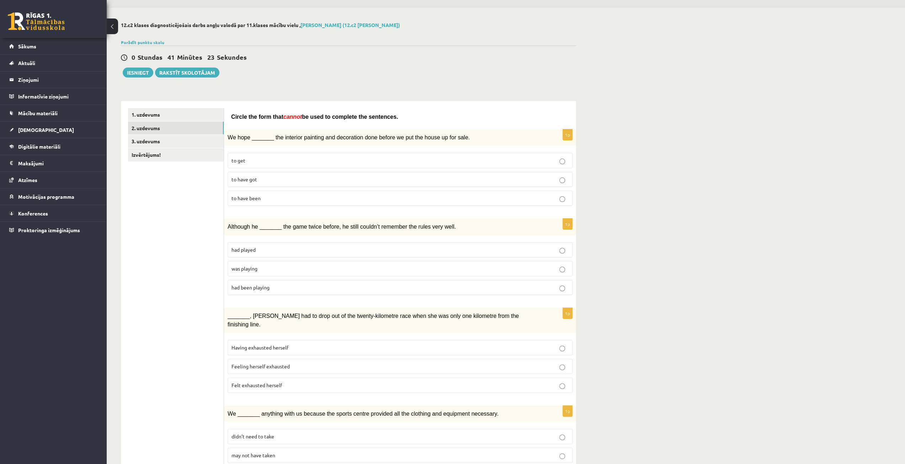
scroll to position [0, 0]
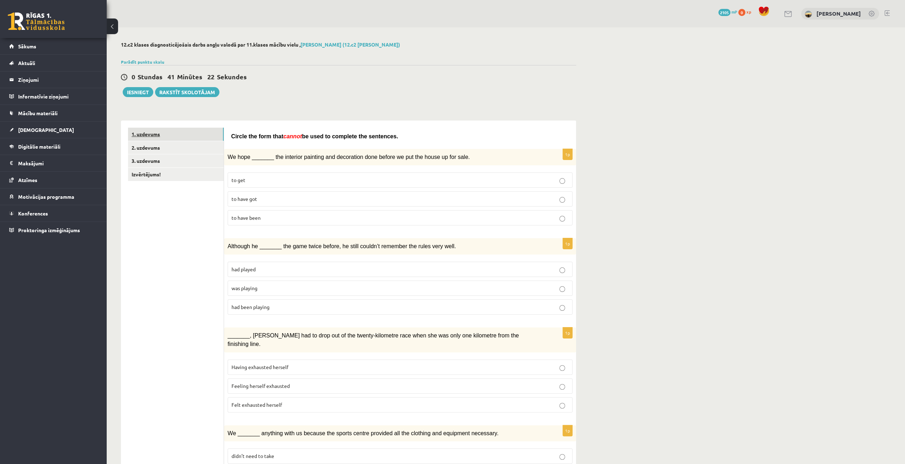
click at [158, 136] on link "1. uzdevums" at bounding box center [176, 134] width 96 height 13
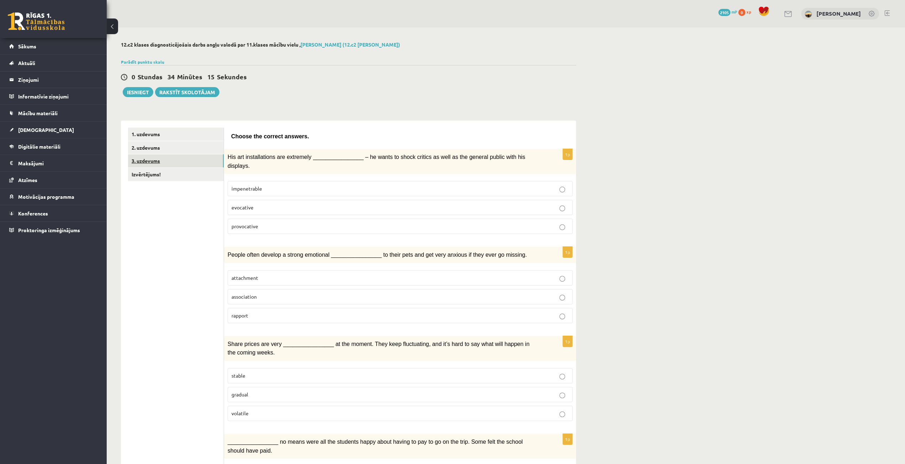
click at [176, 157] on link "3. uzdevums" at bounding box center [176, 160] width 96 height 13
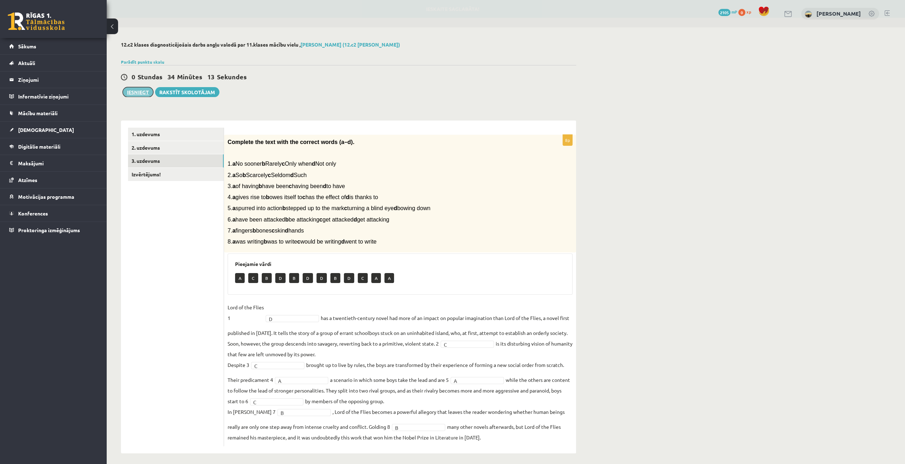
click at [130, 90] on button "Iesniegt" at bounding box center [138, 92] width 31 height 10
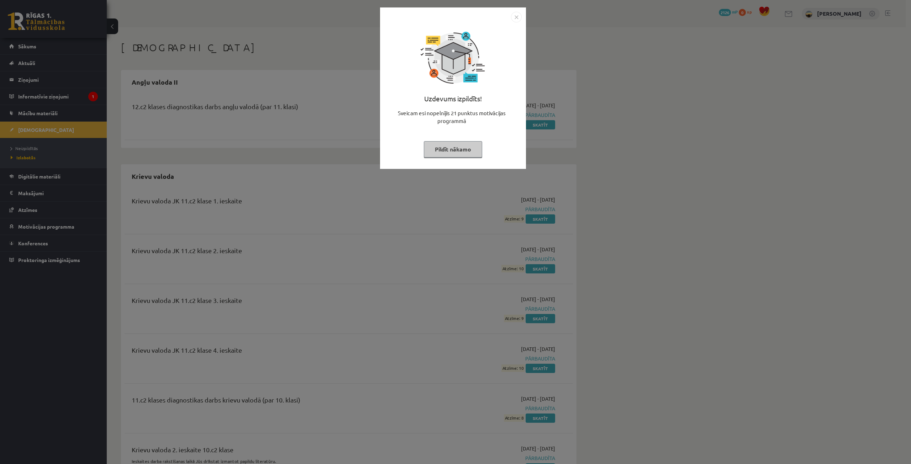
click at [460, 146] on button "Pildīt nākamo" at bounding box center [453, 149] width 58 height 16
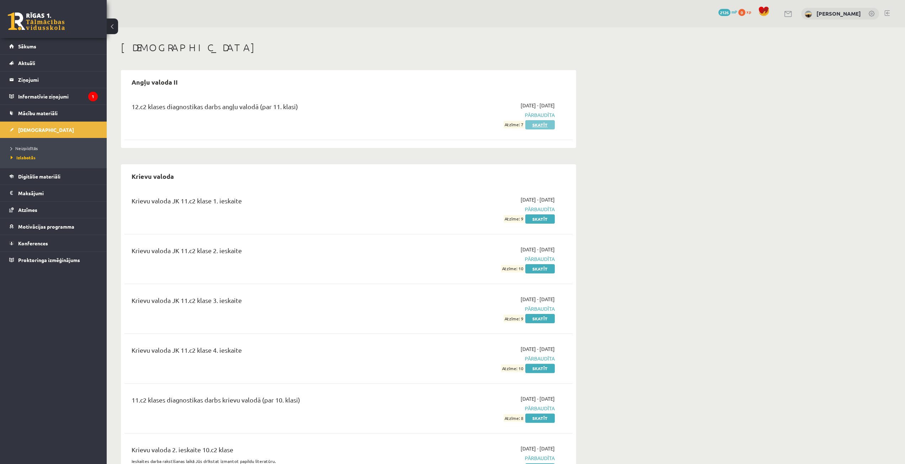
click at [537, 126] on link "Skatīt" at bounding box center [540, 124] width 30 height 9
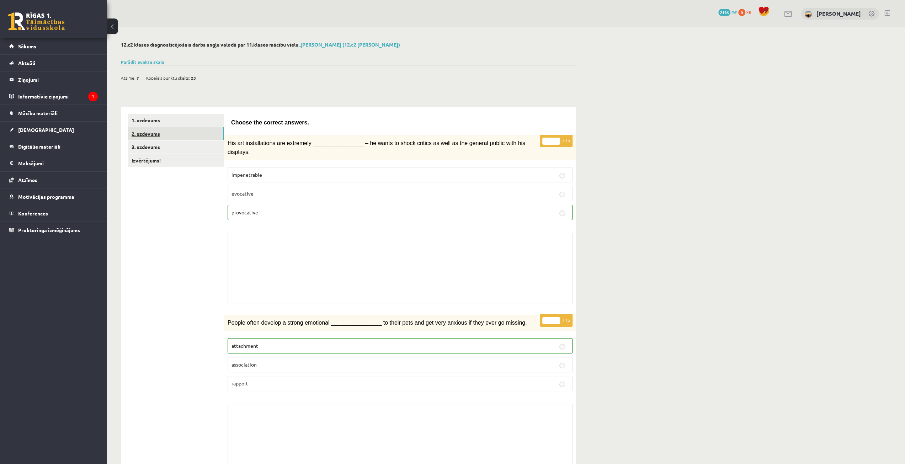
click at [196, 137] on link "2. uzdevums" at bounding box center [176, 133] width 96 height 13
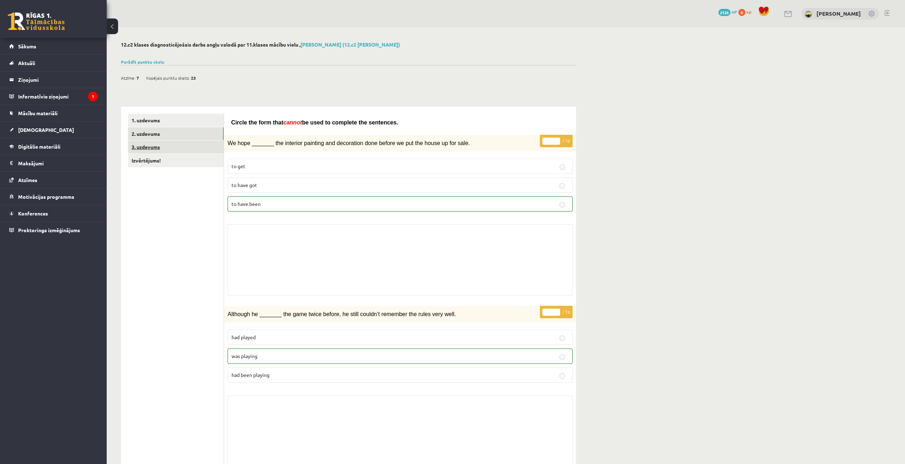
click at [206, 147] on link "3. uzdevums" at bounding box center [176, 147] width 96 height 13
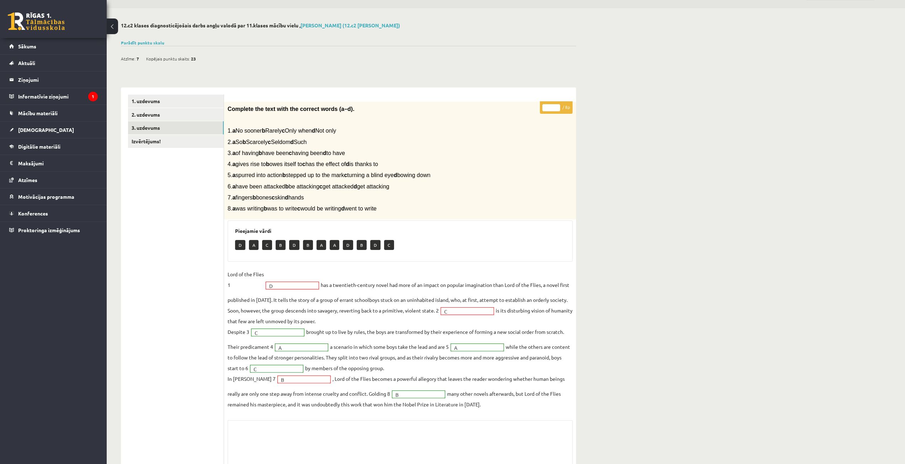
scroll to position [36, 0]
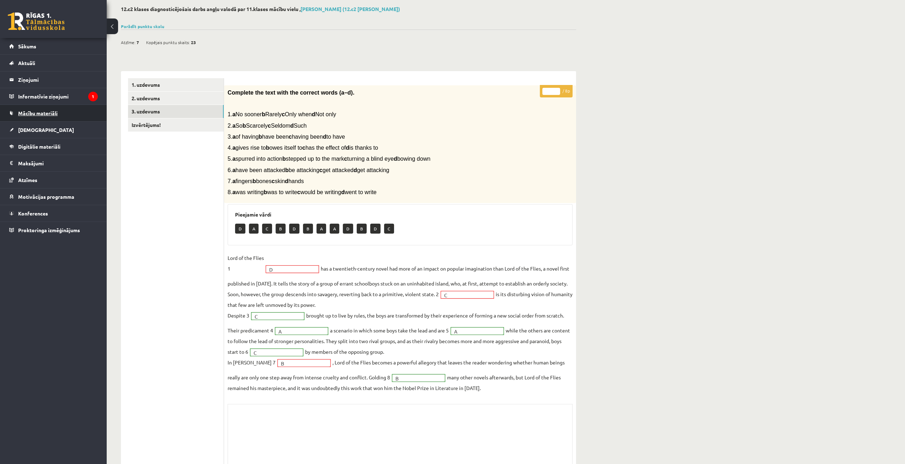
click at [38, 110] on span "Mācību materiāli" at bounding box center [37, 113] width 39 height 6
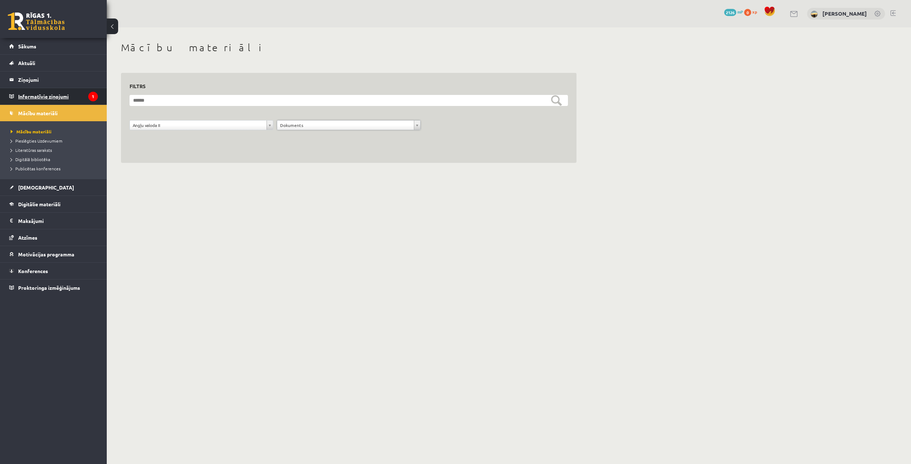
click at [39, 95] on legend "Informatīvie ziņojumi 1" at bounding box center [58, 96] width 80 height 16
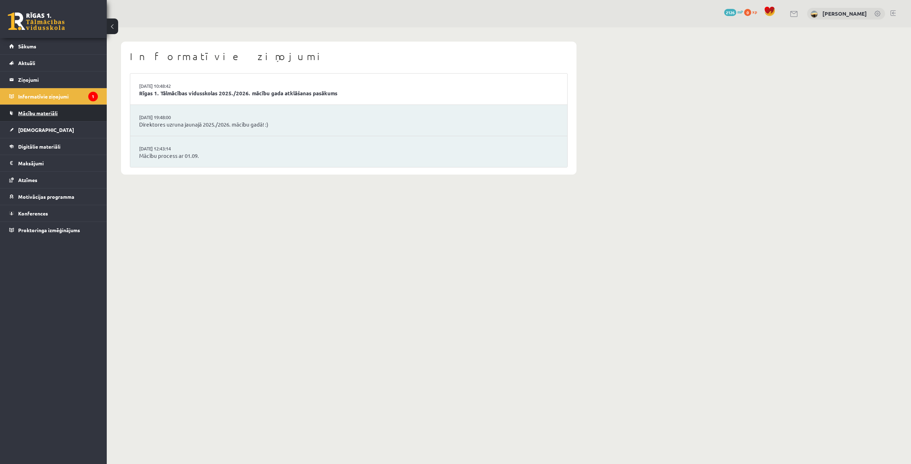
click at [45, 112] on span "Mācību materiāli" at bounding box center [37, 113] width 39 height 6
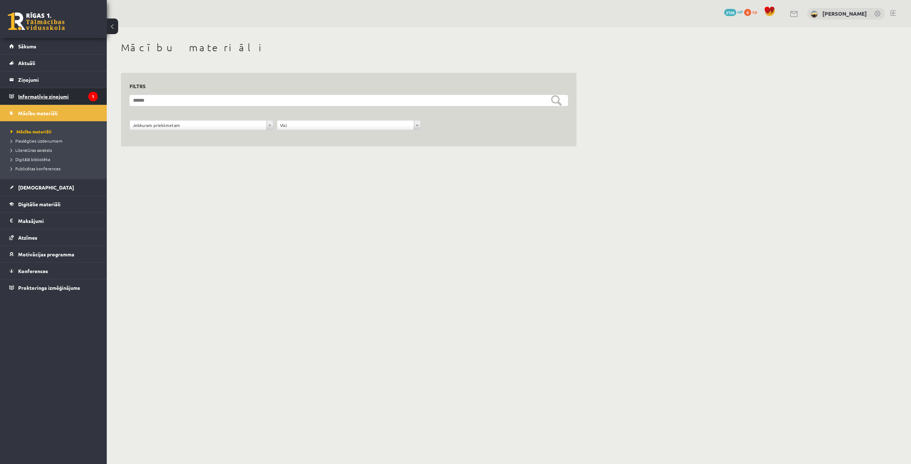
click at [48, 95] on legend "Informatīvie ziņojumi 1" at bounding box center [58, 96] width 80 height 16
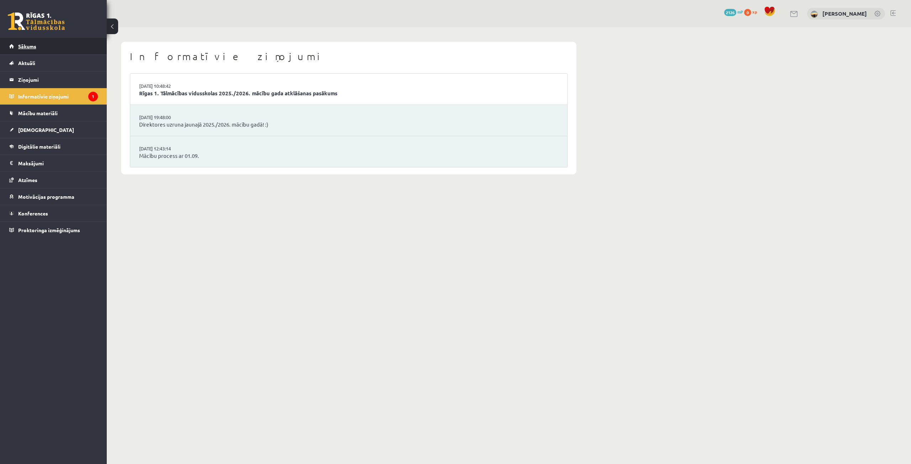
click at [40, 45] on link "Sākums" at bounding box center [53, 46] width 89 height 16
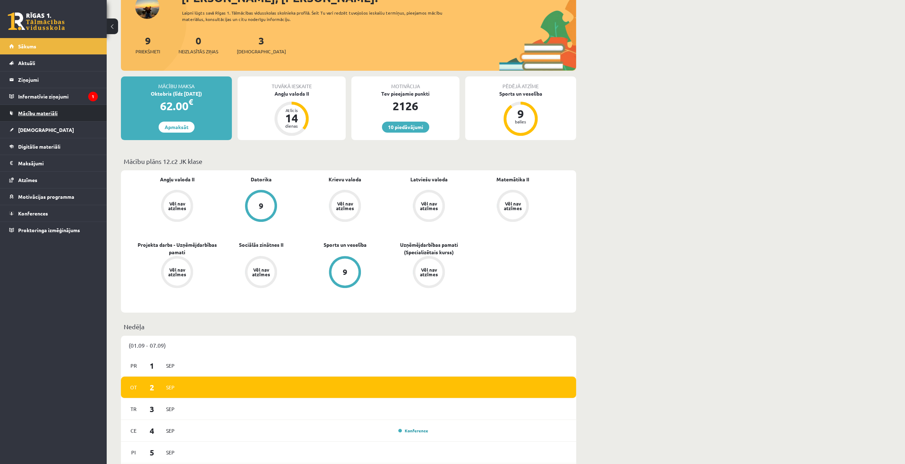
scroll to position [107, 0]
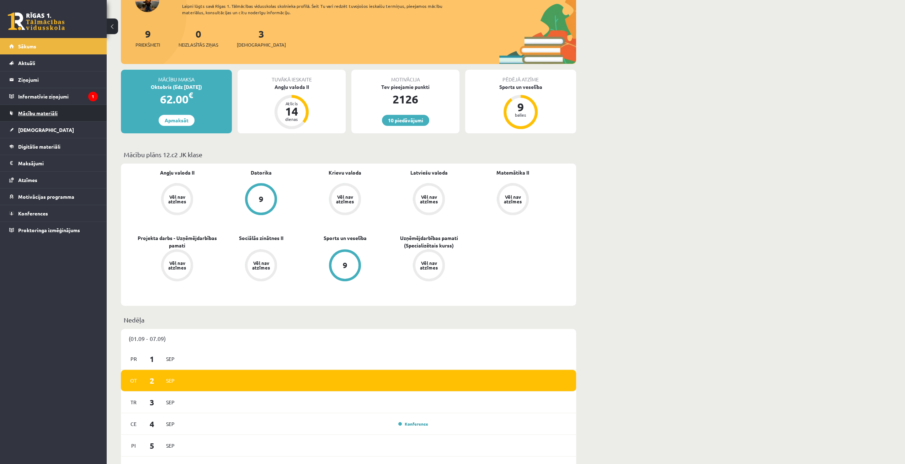
click at [58, 121] on link "Mācību materiāli" at bounding box center [53, 113] width 89 height 16
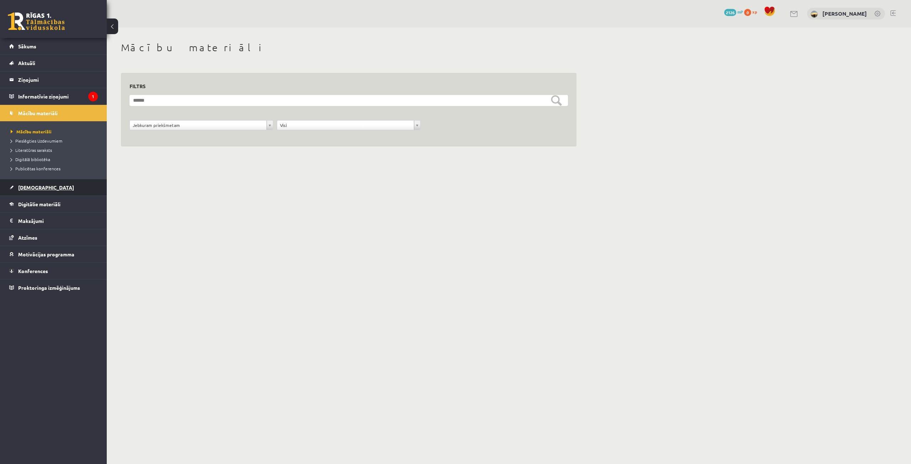
click at [49, 186] on link "[DEMOGRAPHIC_DATA]" at bounding box center [53, 187] width 89 height 16
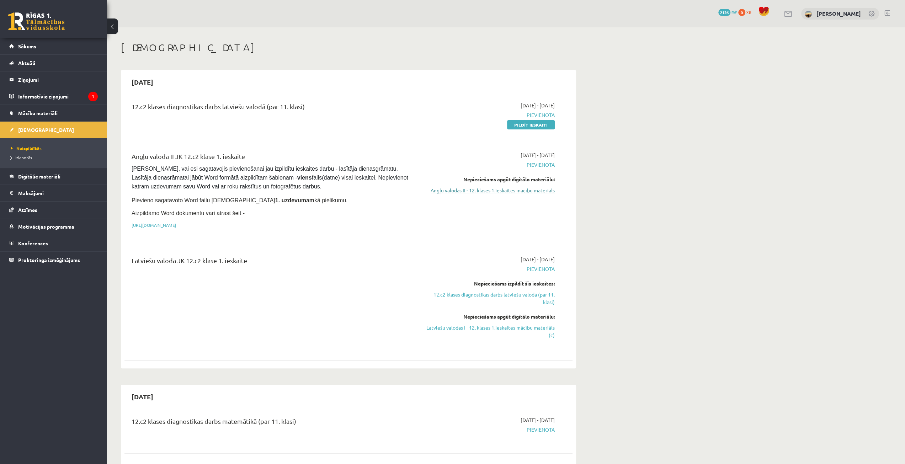
click at [513, 190] on link "Angļu valodas II - 12. klases 1.ieskaites mācību materiāls" at bounding box center [488, 190] width 134 height 7
click at [492, 188] on link "Angļu valodas II - 12. klases 1.ieskaites mācību materiāls" at bounding box center [488, 190] width 134 height 7
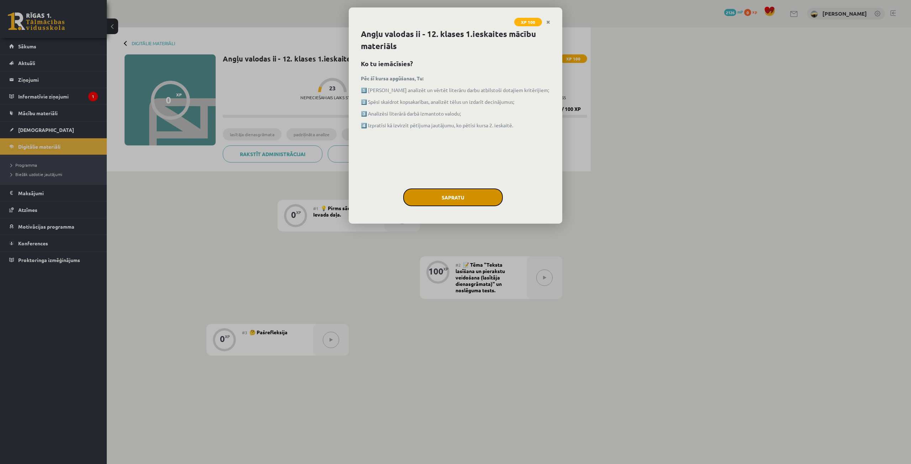
click at [491, 190] on button "Sapratu" at bounding box center [453, 198] width 100 height 18
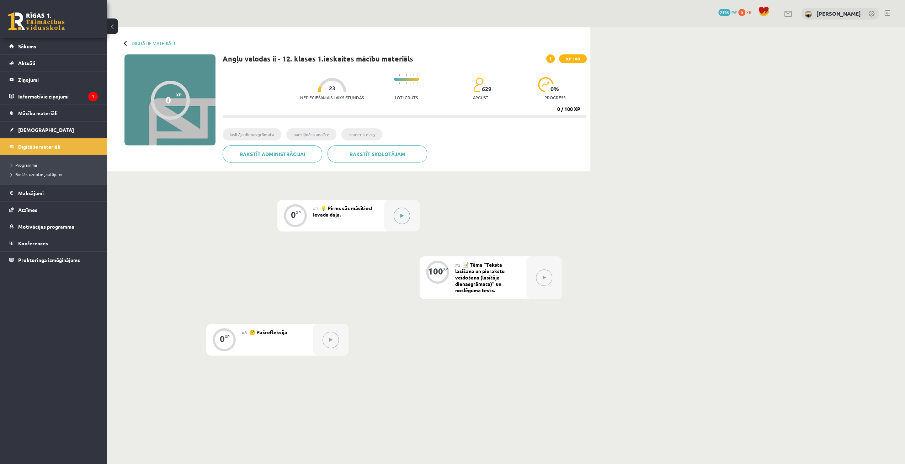
click at [401, 214] on icon at bounding box center [402, 216] width 3 height 4
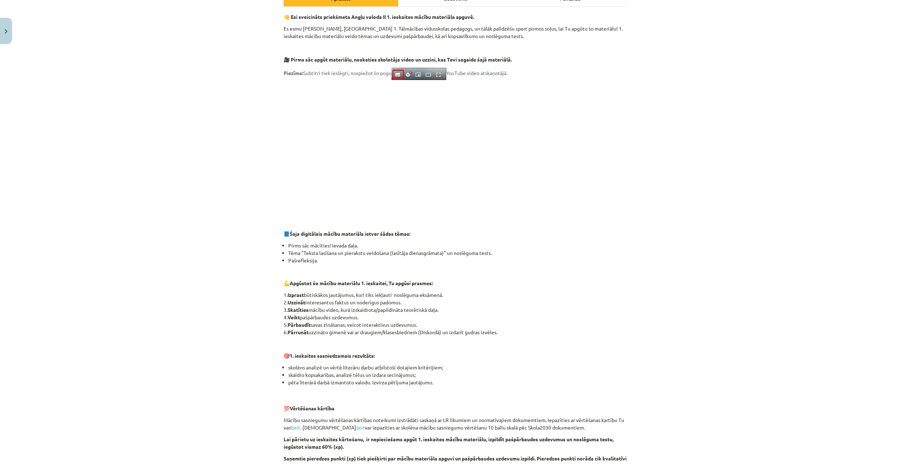
scroll to position [106, 0]
